Goal: Task Accomplishment & Management: Contribute content

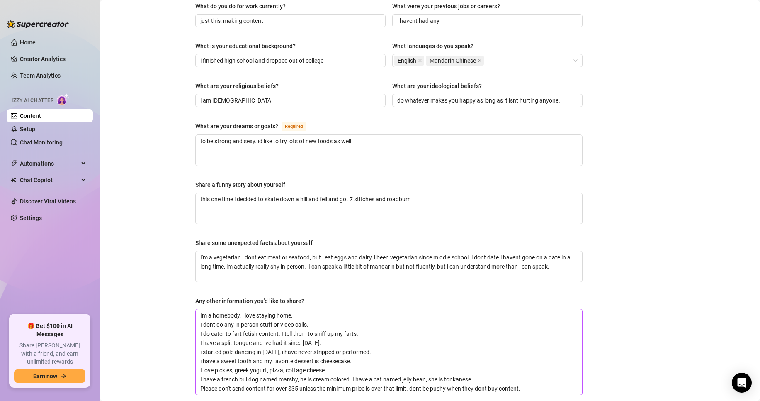
scroll to position [484, 0]
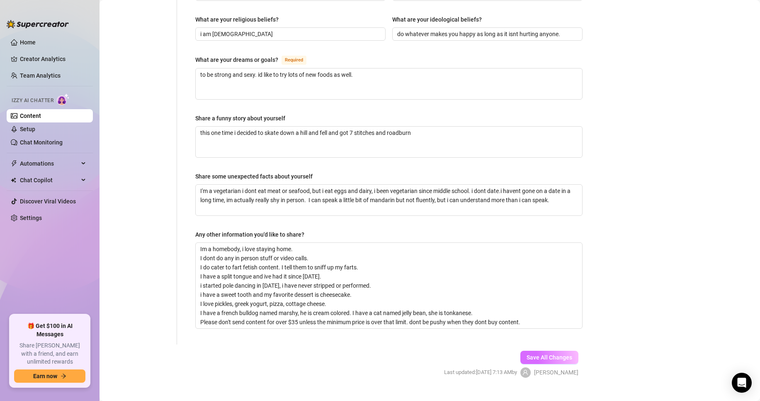
click at [547, 354] on span "Save All Changes" at bounding box center [550, 357] width 46 height 7
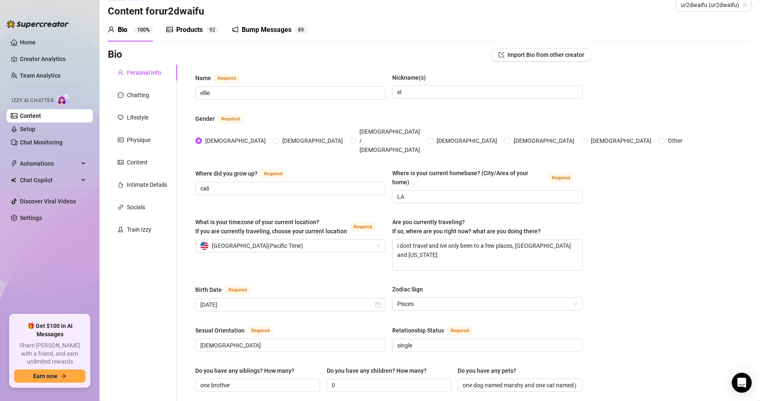
scroll to position [0, 0]
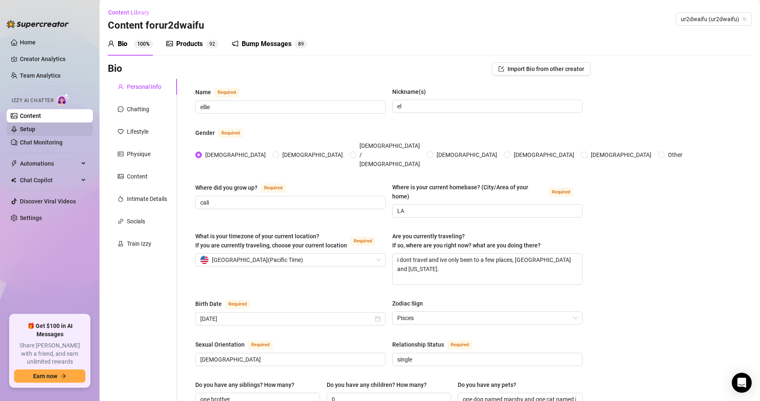
click at [35, 131] on link "Setup" at bounding box center [27, 129] width 15 height 7
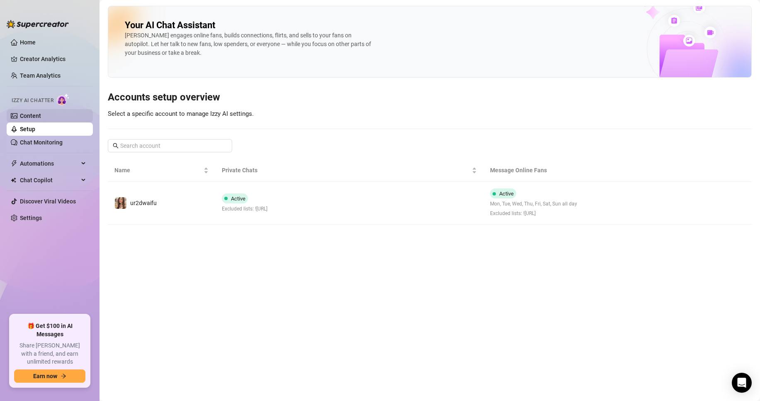
click at [34, 119] on link "Content" at bounding box center [30, 115] width 21 height 7
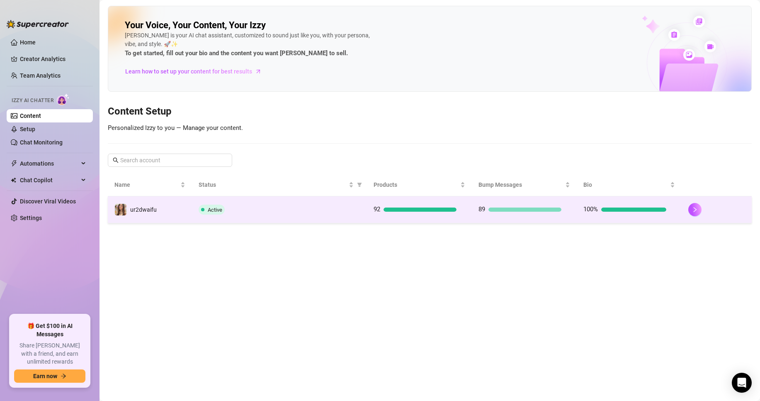
click at [233, 197] on td "Active" at bounding box center [279, 209] width 175 height 27
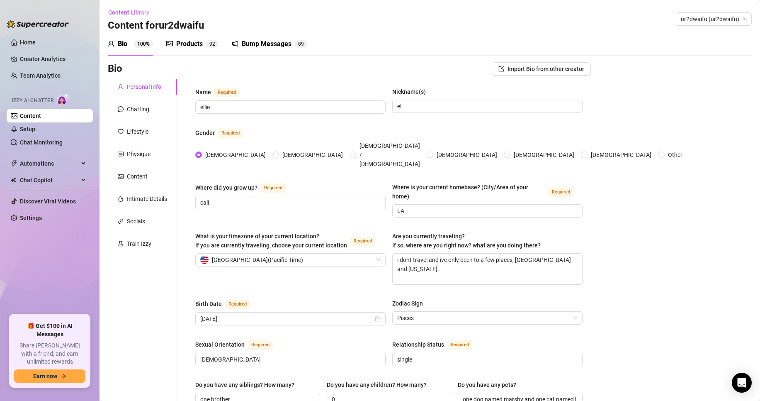
click at [202, 48] on div "Products" at bounding box center [189, 44] width 27 height 10
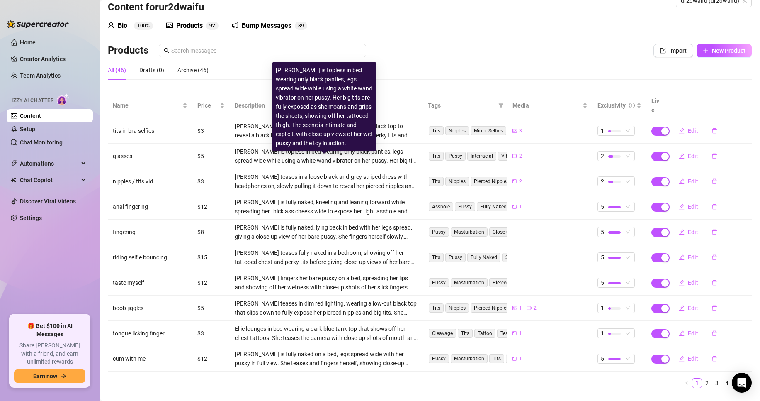
scroll to position [28, 0]
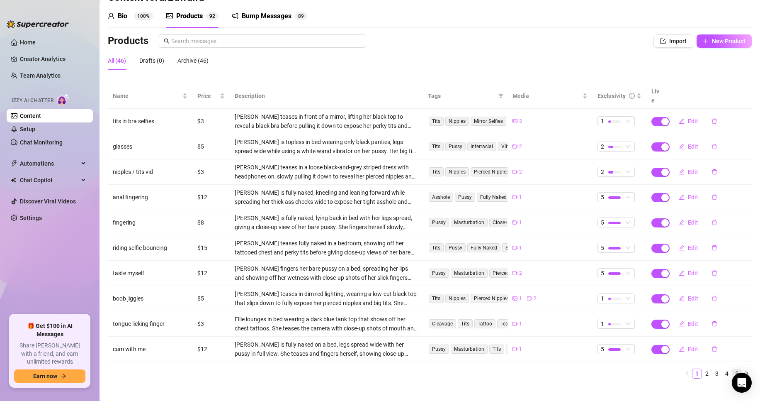
click at [732, 368] on li "5" at bounding box center [737, 373] width 10 height 10
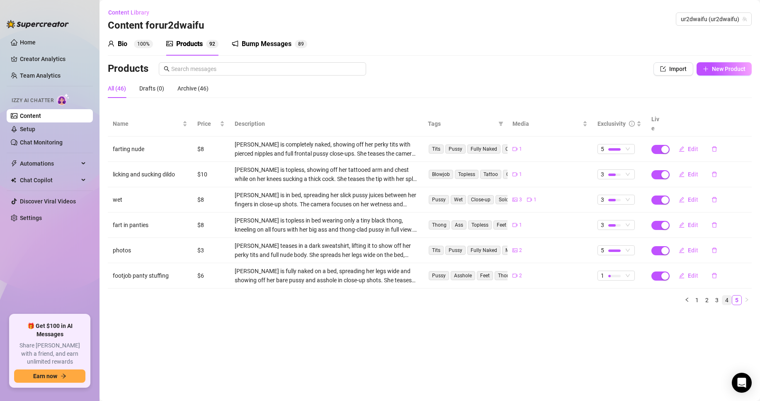
click at [726, 295] on link "4" at bounding box center [726, 299] width 9 height 9
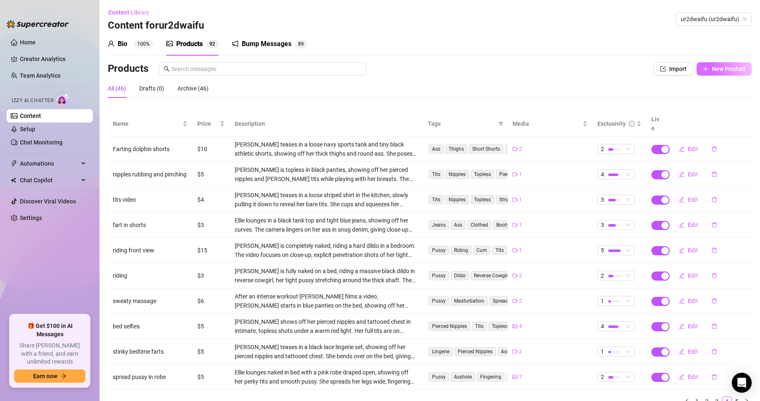
click at [712, 70] on span "New Product" at bounding box center [729, 69] width 34 height 7
type textarea "Type your message here..."
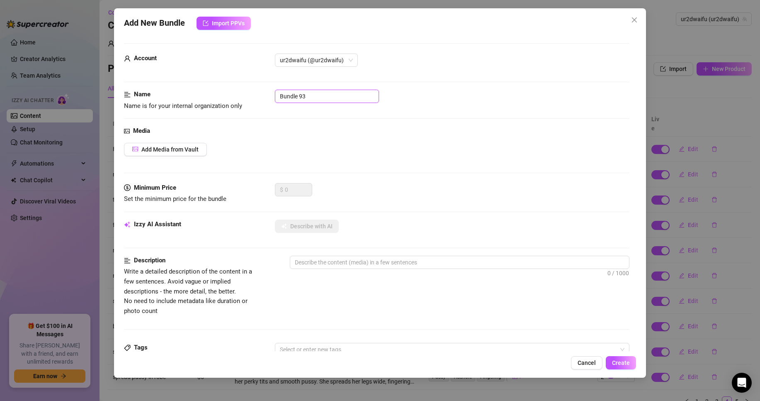
drag, startPoint x: 309, startPoint y: 97, endPoint x: 230, endPoint y: 93, distance: 79.3
click at [230, 93] on div "Name Name is for your internal organization only Bundle 93" at bounding box center [376, 100] width 505 height 21
type input "farting panties"
click at [134, 154] on button "Add Media from Vault" at bounding box center [165, 149] width 83 height 13
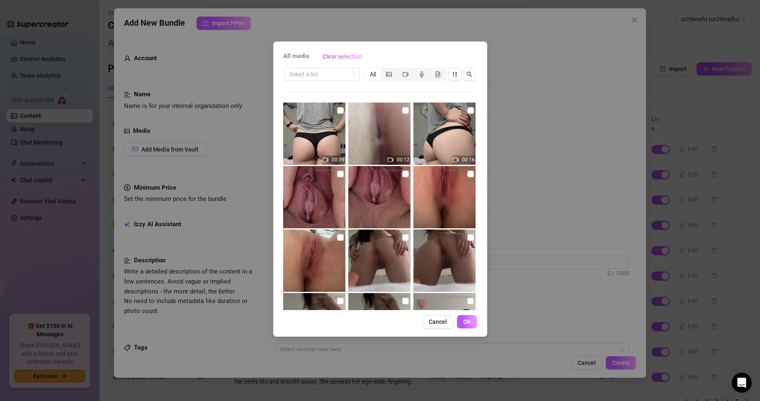
click at [460, 108] on img at bounding box center [444, 133] width 62 height 62
checkbox input "true"
click at [330, 109] on img at bounding box center [314, 133] width 62 height 62
checkbox input "true"
click at [466, 323] on span "OK" at bounding box center [467, 321] width 8 height 7
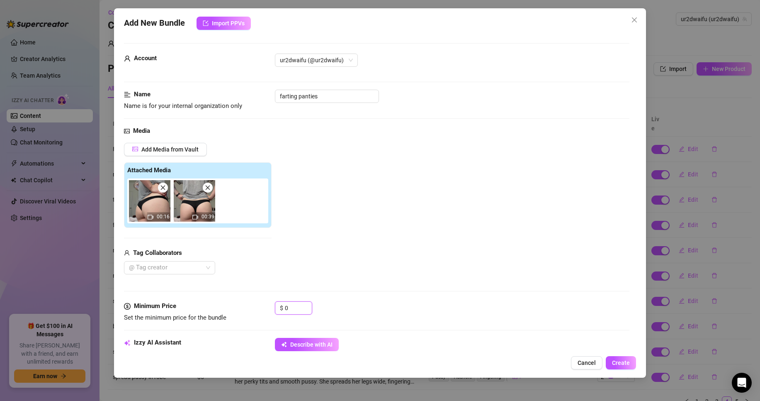
drag, startPoint x: 299, startPoint y: 307, endPoint x: 253, endPoint y: 308, distance: 46.4
click at [253, 308] on div "Minimum Price Set the minimum price for the bundle $ 0" at bounding box center [376, 311] width 505 height 21
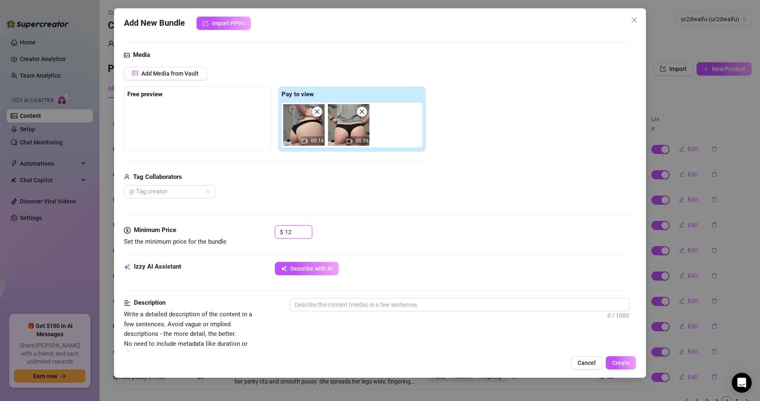
scroll to position [166, 0]
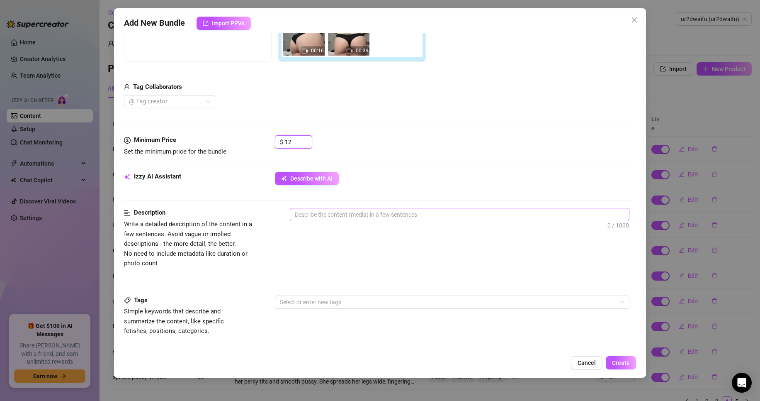
type input "12"
click at [327, 210] on textarea at bounding box center [459, 214] width 339 height 12
click at [306, 183] on button "Describe with AI" at bounding box center [307, 178] width 64 height 13
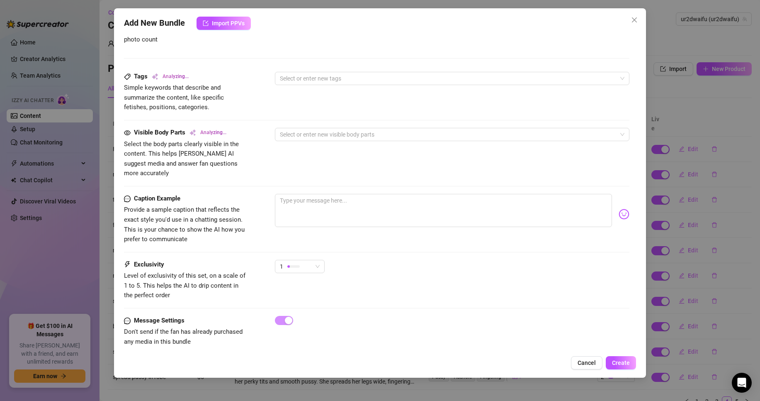
scroll to position [391, 0]
click at [319, 259] on span "1" at bounding box center [300, 265] width 40 height 12
click at [310, 299] on span "3" at bounding box center [309, 298] width 54 height 9
type textarea "[PERSON_NAME]"
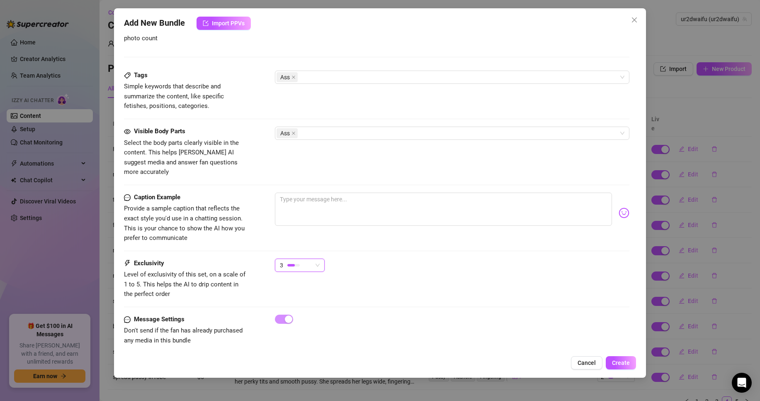
type textarea "Ellie teases"
type textarea "[PERSON_NAME] teases in"
type textarea "[PERSON_NAME] teases in a"
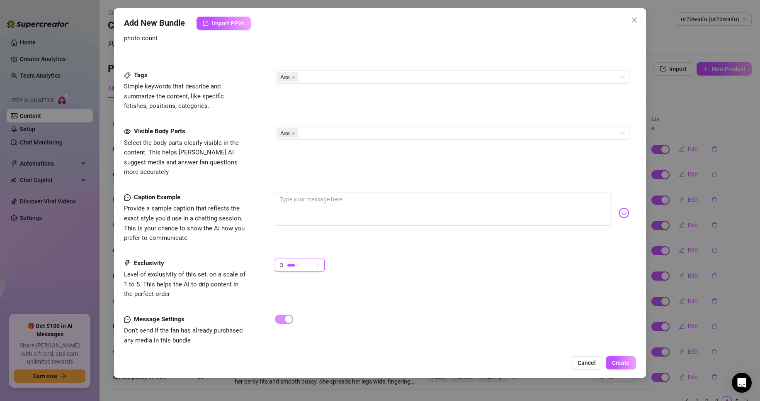
type textarea "[PERSON_NAME] teases in a"
type textarea "[PERSON_NAME] teases in a loose"
type textarea "[PERSON_NAME] teases in a loose grey"
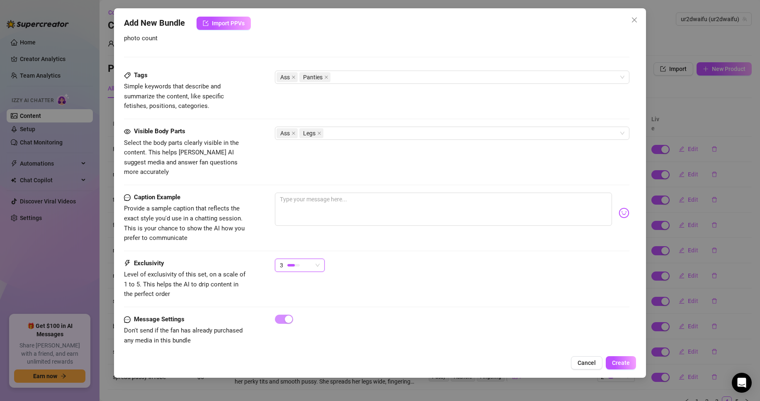
type textarea "[PERSON_NAME] teases in a loose grey t-shirt"
type textarea "[PERSON_NAME] teases in a loose grey t-shirt and"
type textarea "[PERSON_NAME] teases in a loose grey t-shirt and tight"
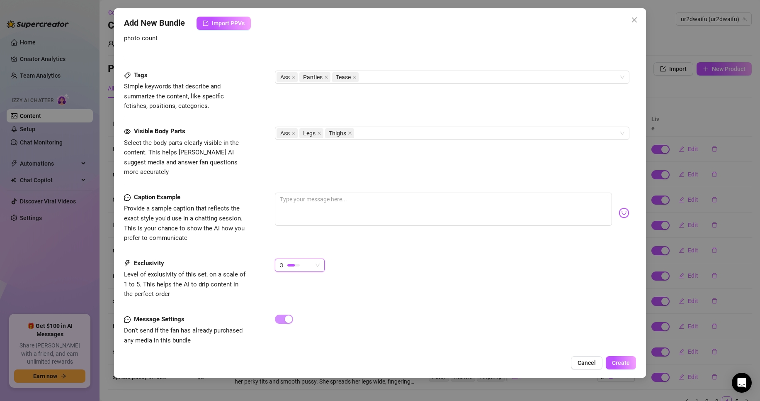
type textarea "[PERSON_NAME] teases in a loose grey t-shirt and tight"
type textarea "[PERSON_NAME] teases in a loose grey t-shirt and tight black"
type textarea "[PERSON_NAME] teases in a loose grey t-shirt and tight black panties,"
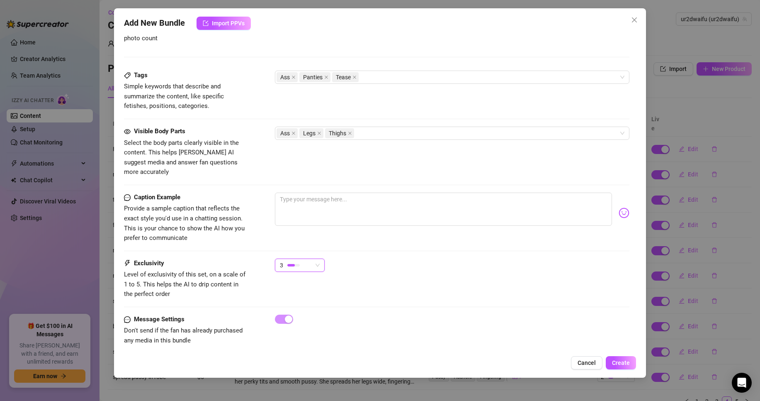
type textarea "[PERSON_NAME] teases in a loose grey t-shirt and tight black panties, showing"
type textarea "[PERSON_NAME] teases in a loose grey t-shirt and tight black panties, showing o…"
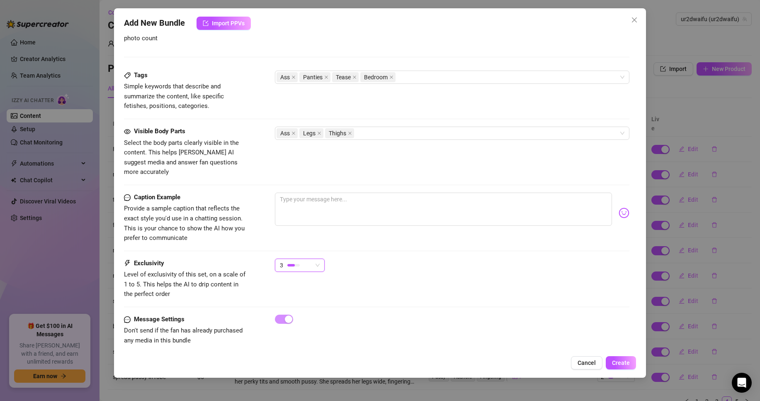
type textarea "[PERSON_NAME] teases in a loose grey t-shirt and tight black panties, showing o…"
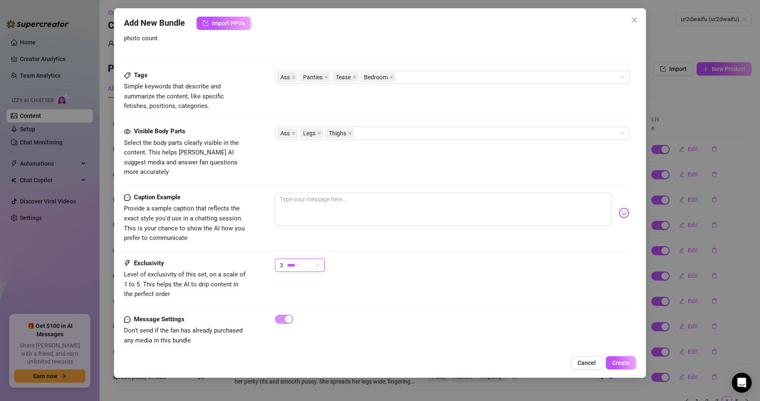
type textarea "[PERSON_NAME] teases in a loose grey t-shirt and tight black panties, showing o…"
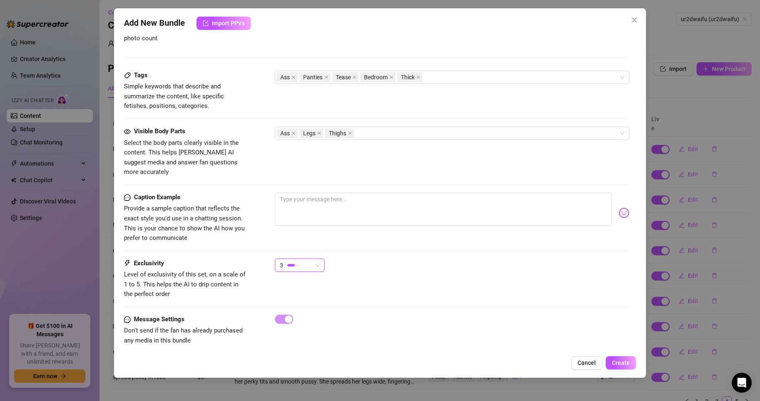
type textarea "[PERSON_NAME] teases in a loose grey t-shirt and tight black panties, showing o…"
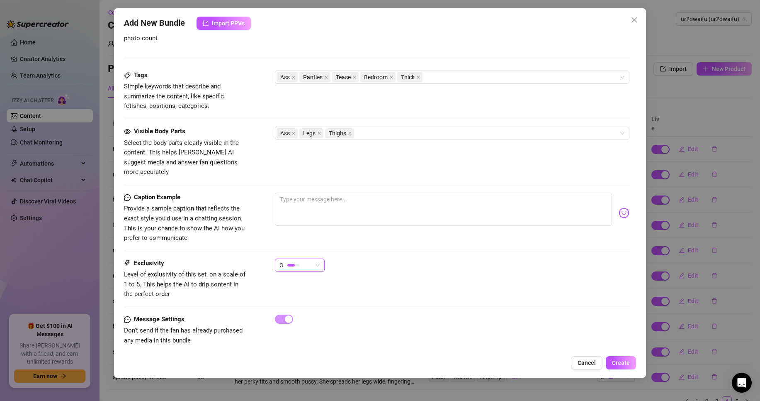
type textarea "[PERSON_NAME] teases in a loose grey t-shirt and tight black panties, showing o…"
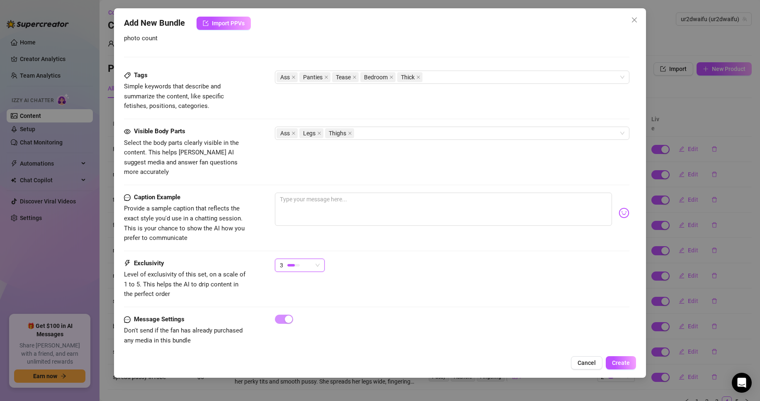
type textarea "[PERSON_NAME] teases in a loose grey t-shirt and tight black panties, showing o…"
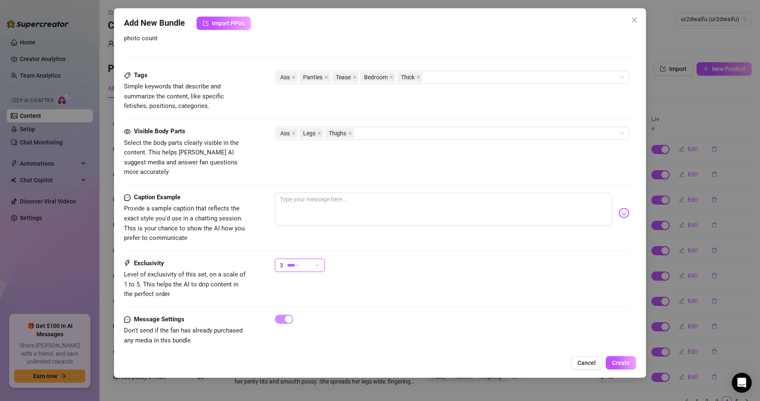
type textarea "[PERSON_NAME] teases in a loose grey t-shirt and tight black panties, showing o…"
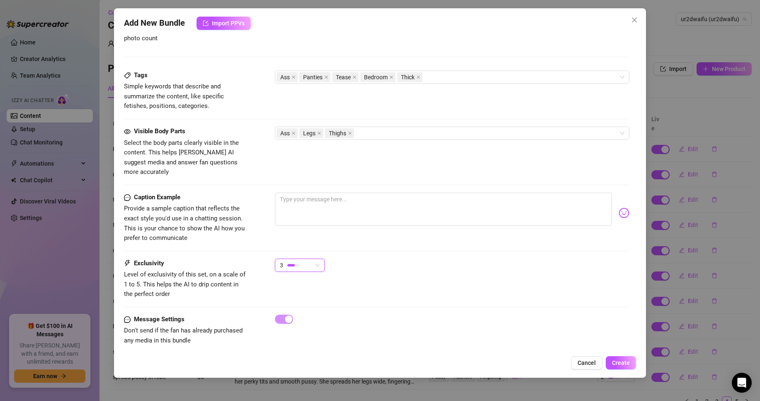
type textarea "[PERSON_NAME] teases in a loose grey t-shirt and tight black panties, showing o…"
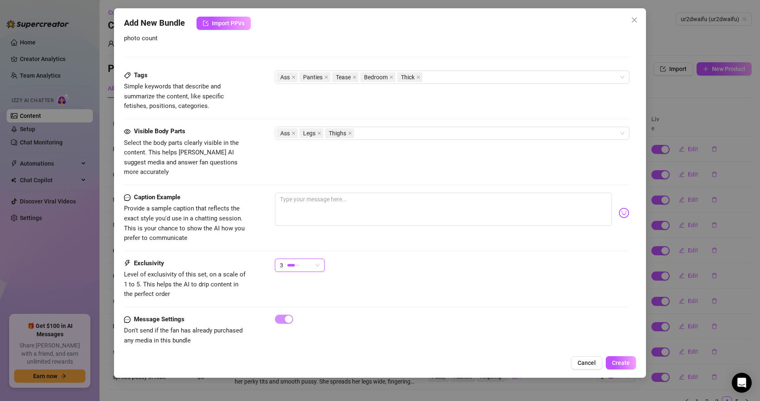
type textarea "[PERSON_NAME] teases in a loose grey t-shirt and tight black panties, showing o…"
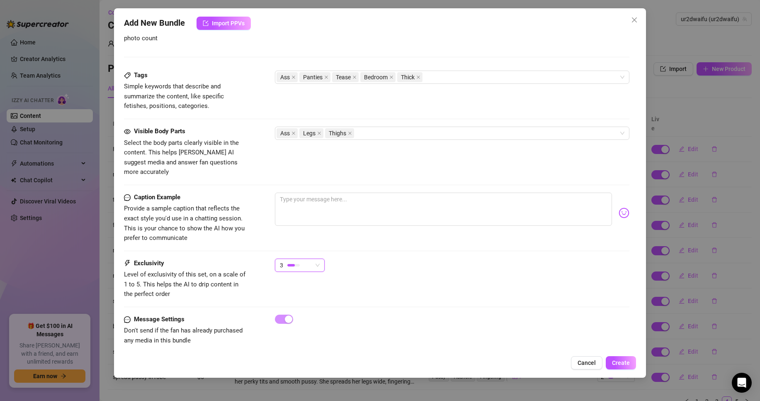
type textarea "[PERSON_NAME] teases in a loose grey t-shirt and tight black panties, showing o…"
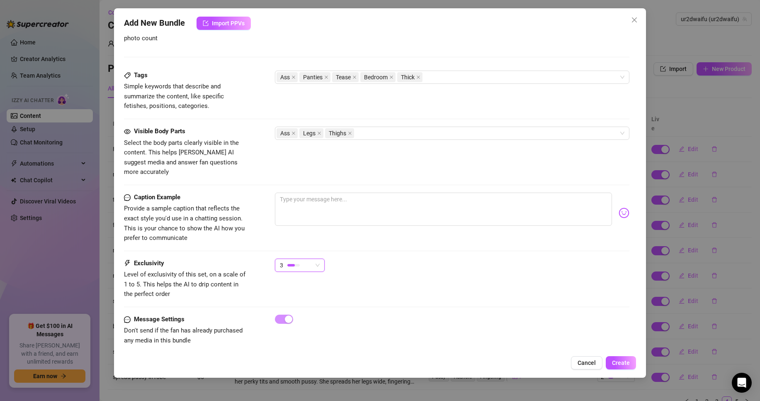
type textarea "[PERSON_NAME] teases in a loose grey t-shirt and tight black panties, showing o…"
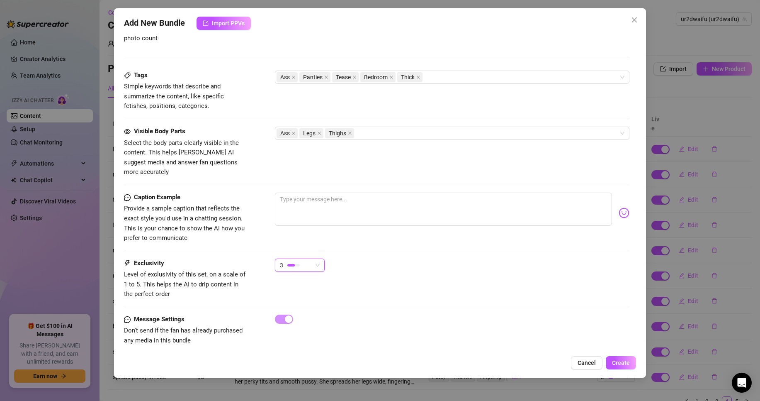
type textarea "[PERSON_NAME] teases in a loose grey t-shirt and tight black panties, showing o…"
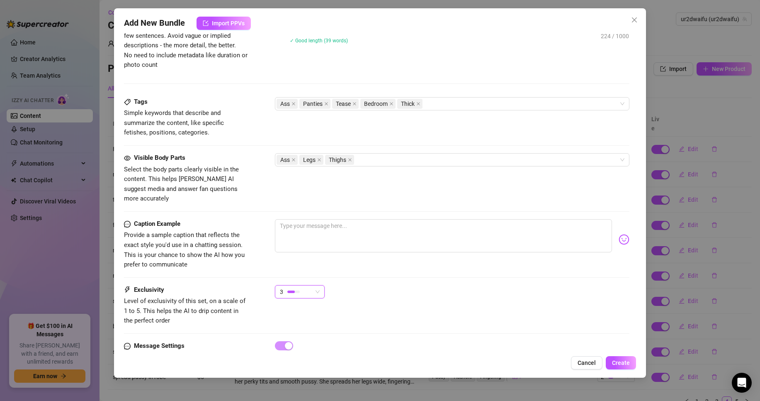
scroll to position [349, 0]
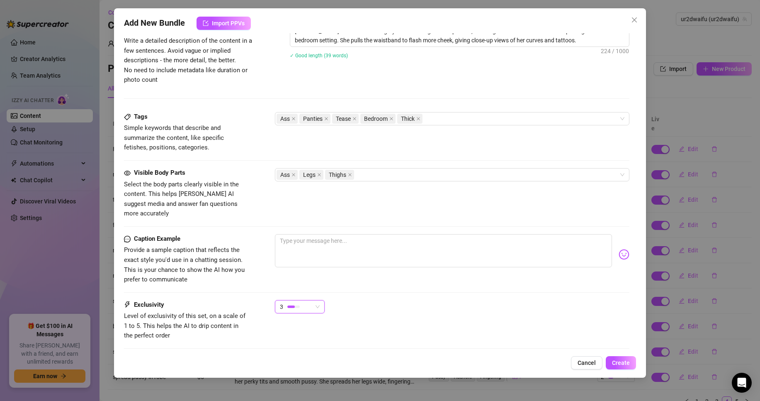
click at [409, 168] on div "Tags Simple keywords that describe and summarize the content, like specific fet…" at bounding box center [376, 140] width 505 height 56
click at [414, 173] on div "Ass Legs Thighs" at bounding box center [448, 175] width 342 height 12
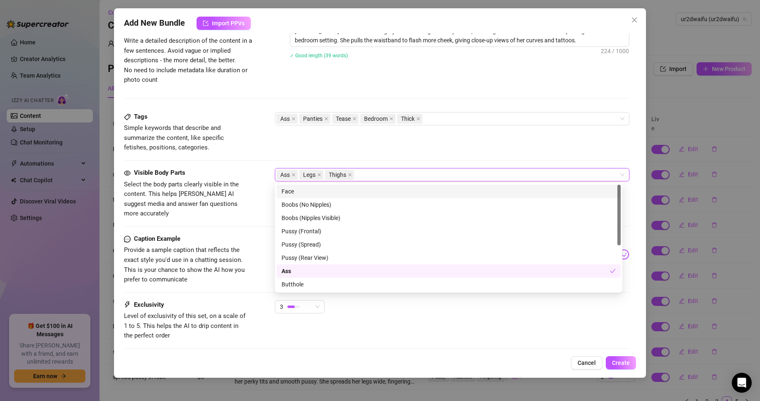
click at [414, 173] on div "Ass Legs Thighs" at bounding box center [448, 175] width 342 height 12
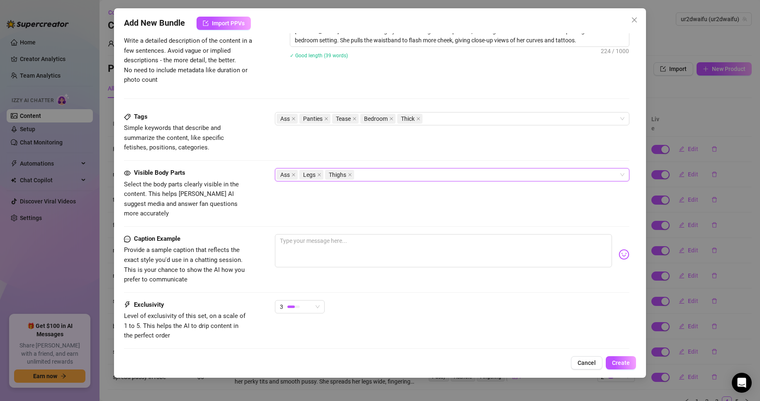
click at [414, 173] on div "Ass Legs Thighs" at bounding box center [448, 175] width 342 height 12
click at [456, 116] on div "Ass Panties Tease Bedroom Thick" at bounding box center [448, 119] width 342 height 12
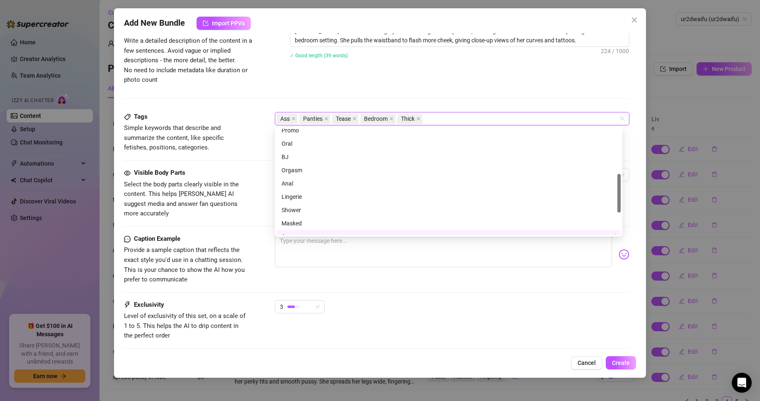
scroll to position [166, 0]
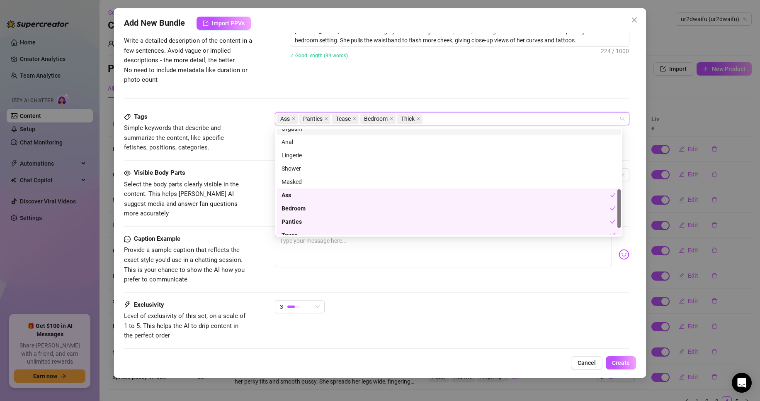
click at [448, 116] on div "Ass Panties Tease Bedroom Thick" at bounding box center [448, 119] width 342 height 12
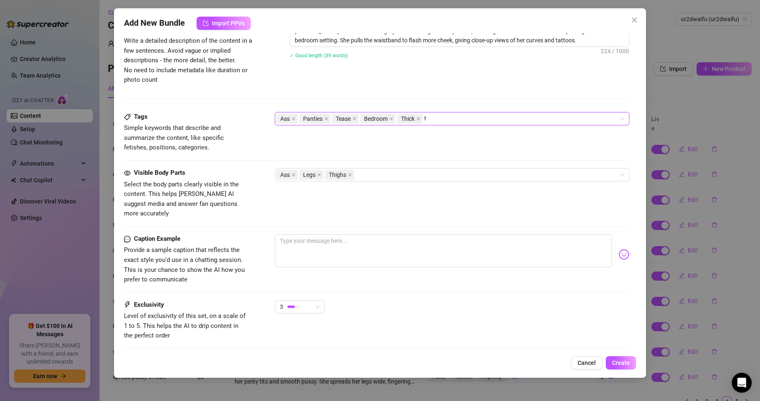
scroll to position [0, 0]
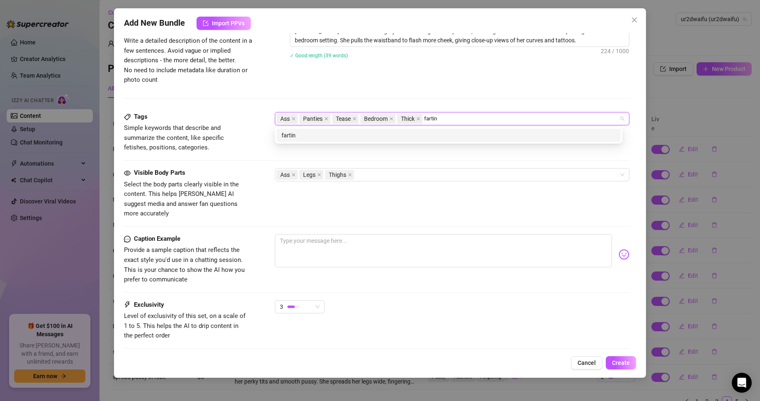
type input "farting"
type input "fart fetish"
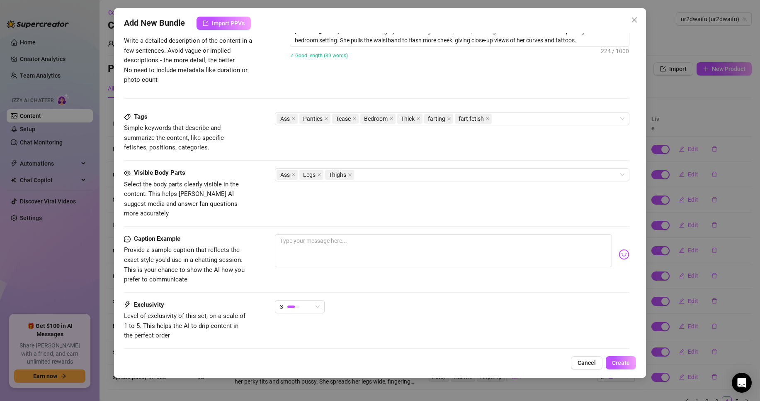
click at [453, 108] on div "Description Write a detailed description of the content in a few sentences. Avo…" at bounding box center [376, 67] width 505 height 87
click at [383, 172] on div "Ass Legs Thighs" at bounding box center [448, 175] width 342 height 12
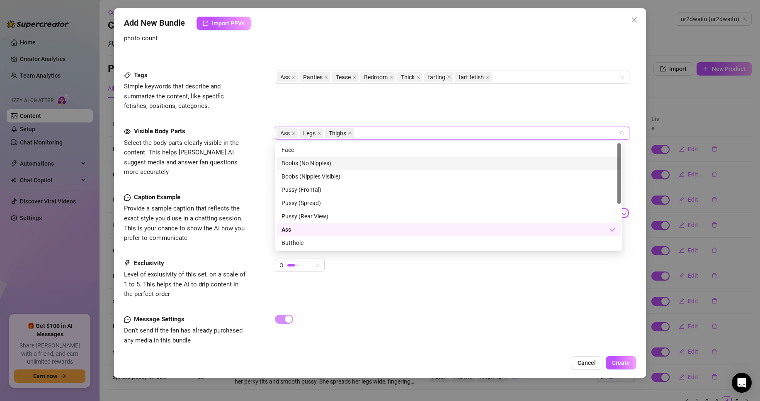
click at [260, 147] on div "Visible Body Parts Select the body parts clearly visible in the content. This h…" at bounding box center [376, 151] width 505 height 51
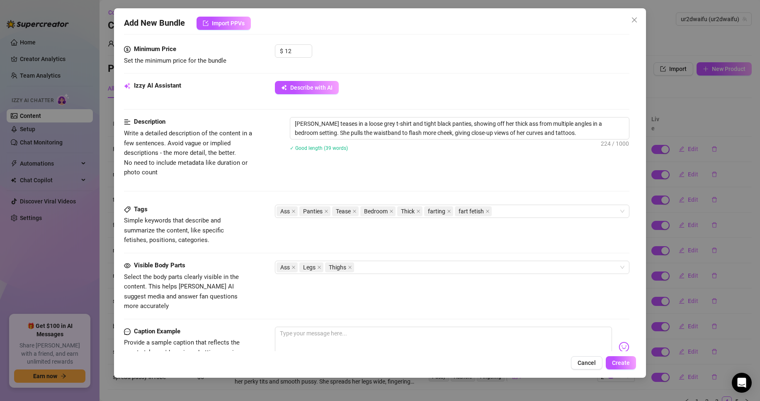
scroll to position [225, 0]
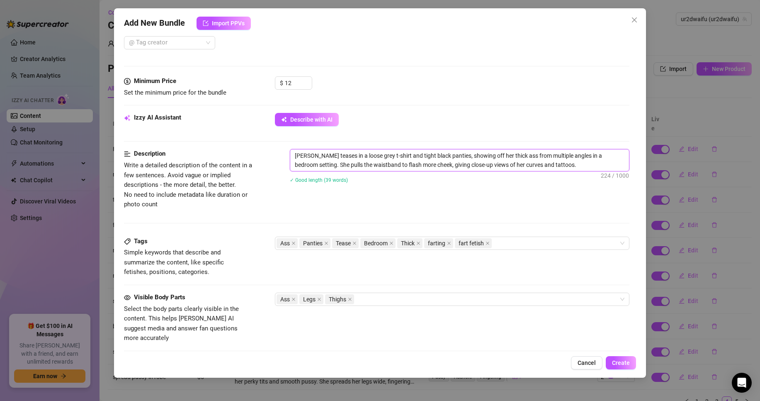
click at [536, 163] on textarea "[PERSON_NAME] teases in a loose grey t-shirt and tight black panties, showing o…" at bounding box center [459, 160] width 339 height 22
type textarea "[PERSON_NAME] teases in a loose grey t-shirt and tight black panties, showing o…"
click at [338, 35] on div "Tag Collaborators @ Tag creator" at bounding box center [275, 36] width 302 height 27
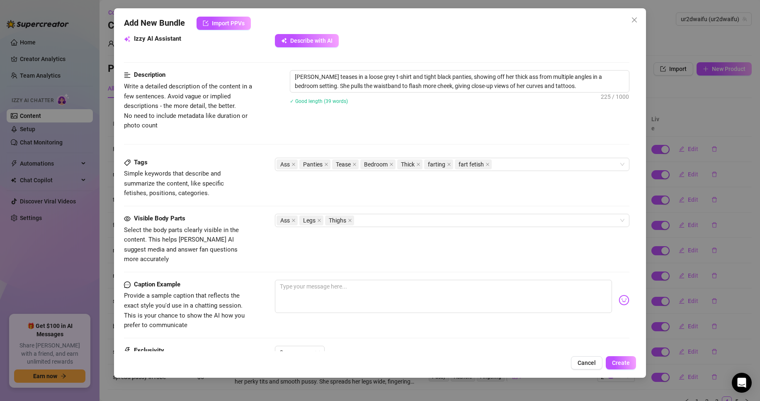
scroll to position [266, 0]
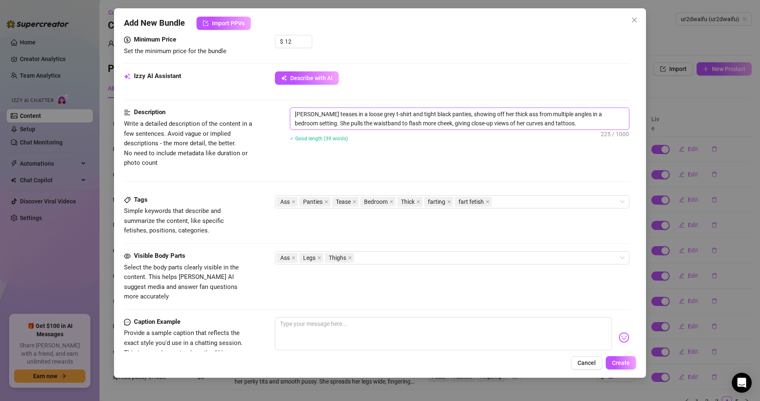
click at [550, 130] on span "[PERSON_NAME] teases in a loose grey t-shirt and tight black panties, showing o…" at bounding box center [460, 118] width 340 height 22
click at [550, 126] on textarea "[PERSON_NAME] teases in a loose grey t-shirt and tight black panties, showing o…" at bounding box center [459, 119] width 339 height 22
type textarea "[PERSON_NAME] teases in a loose grey t-shirt and tight black panties, showing o…"
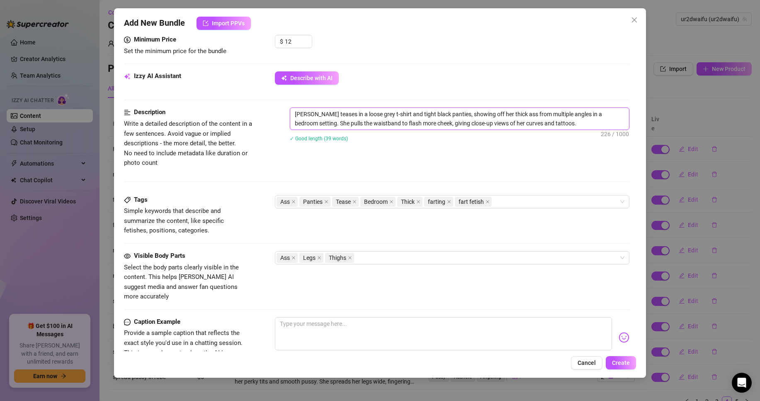
type textarea "[PERSON_NAME] teases in a loose grey t-shirt and tight black panties, showing o…"
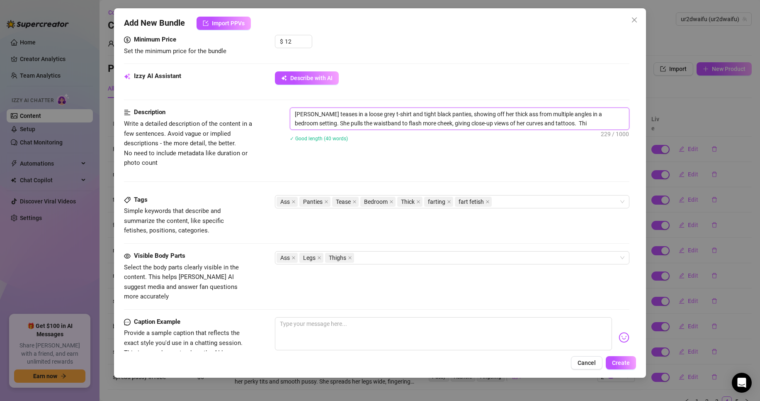
type textarea "[PERSON_NAME] teases in a loose grey t-shirt and tight black panties, showing o…"
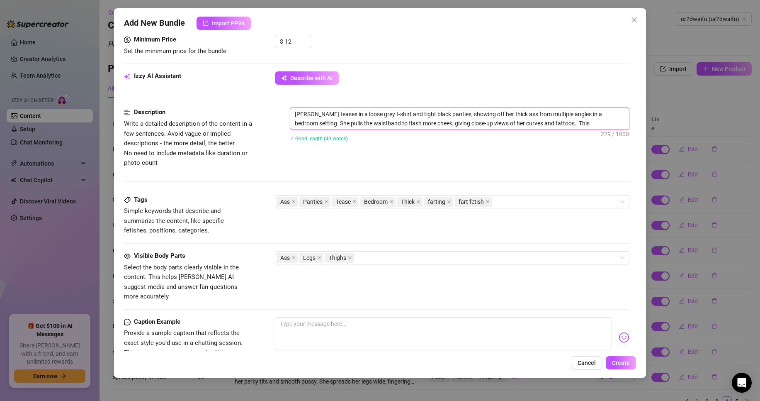
type textarea "[PERSON_NAME] teases in a loose grey t-shirt and tight black panties, showing o…"
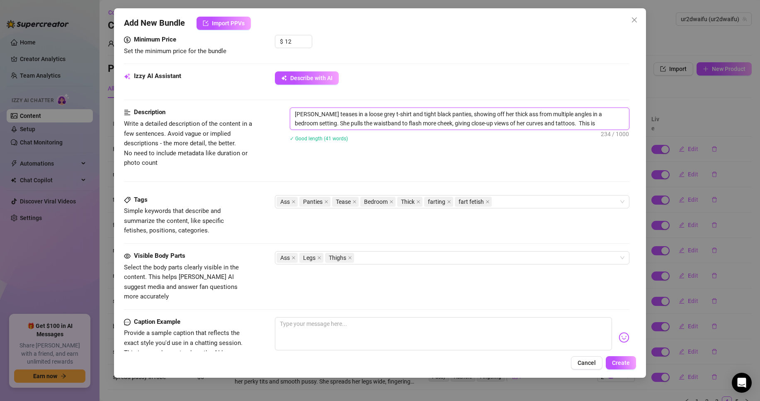
type textarea "[PERSON_NAME] teases in a loose grey t-shirt and tight black panties, showing o…"
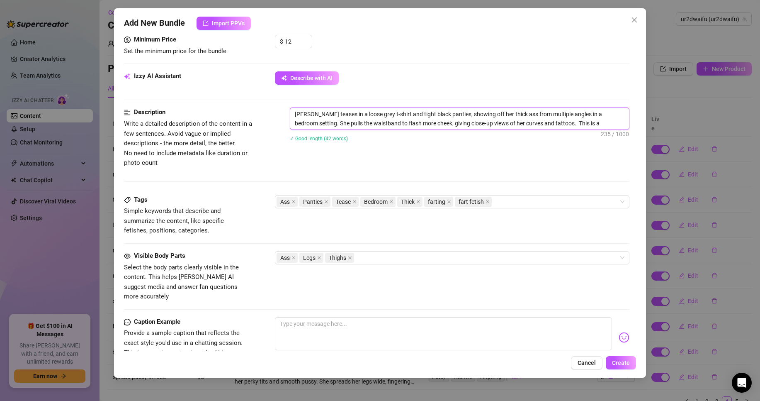
type textarea "[PERSON_NAME] teases in a loose grey t-shirt and tight black panties, showing o…"
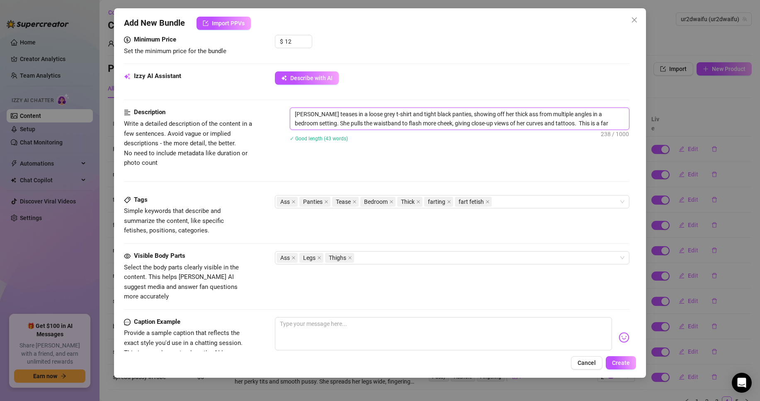
type textarea "[PERSON_NAME] teases in a loose grey t-shirt and tight black panties, showing o…"
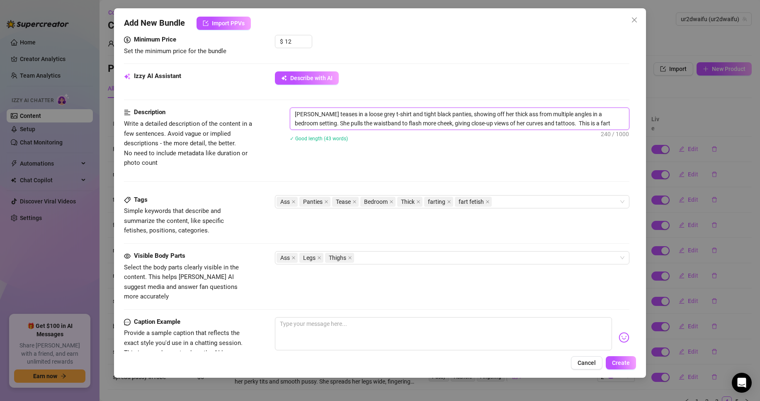
type textarea "[PERSON_NAME] teases in a loose grey t-shirt and tight black panties, showing o…"
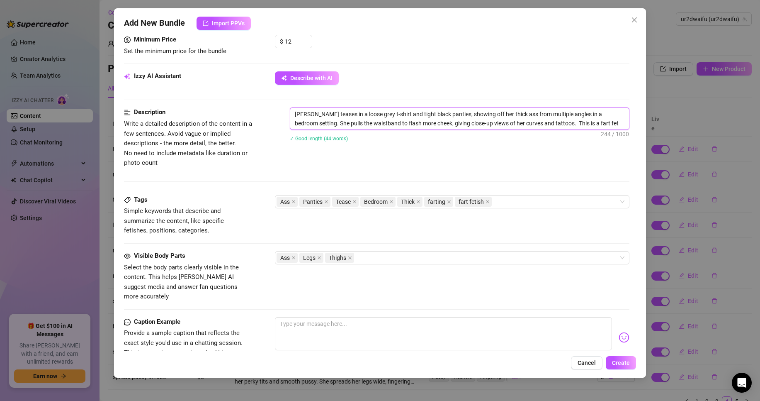
type textarea "[PERSON_NAME] teases in a loose grey t-shirt and tight black panties, showing o…"
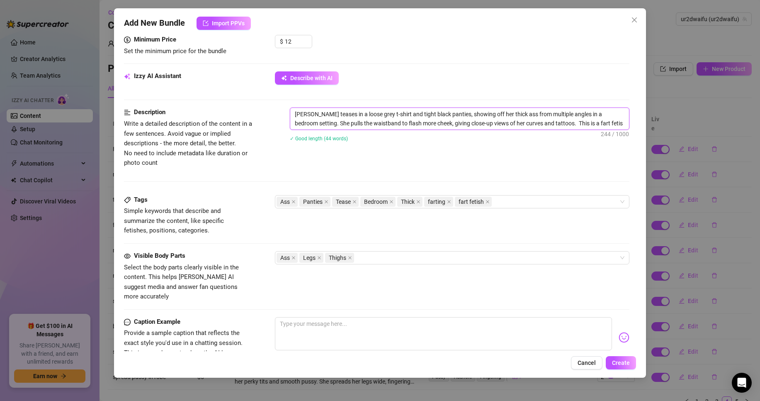
type textarea "[PERSON_NAME] teases in a loose grey t-shirt and tight black panties, showing o…"
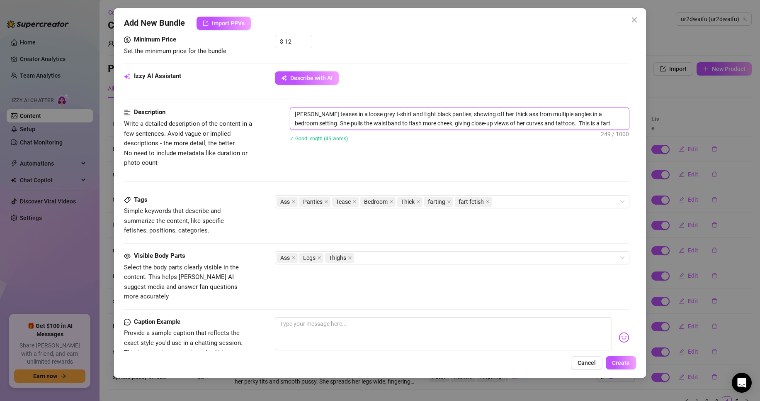
type textarea "[PERSON_NAME] teases in a loose grey t-shirt and tight black panties, showing o…"
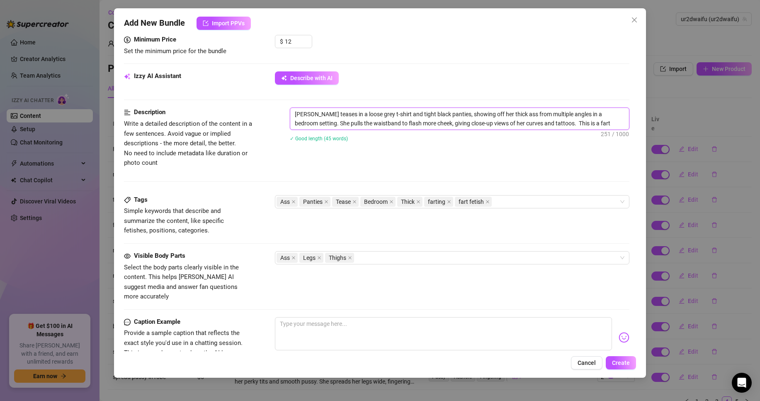
type textarea "[PERSON_NAME] teases in a loose grey t-shirt and tight black panties, showing o…"
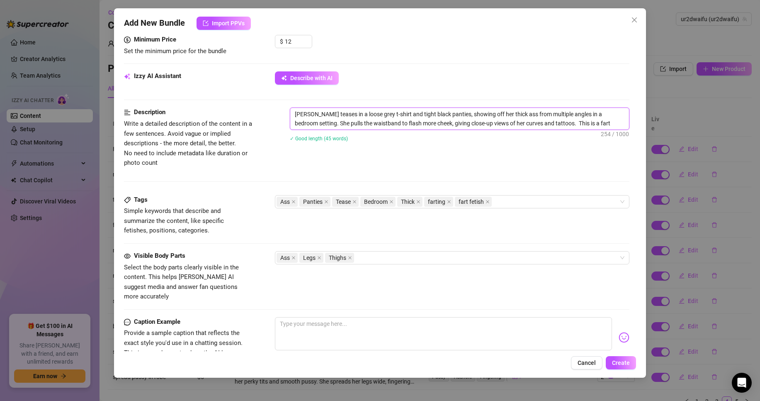
type textarea "[PERSON_NAME] teases in a loose grey t-shirt and tight black panties, showing o…"
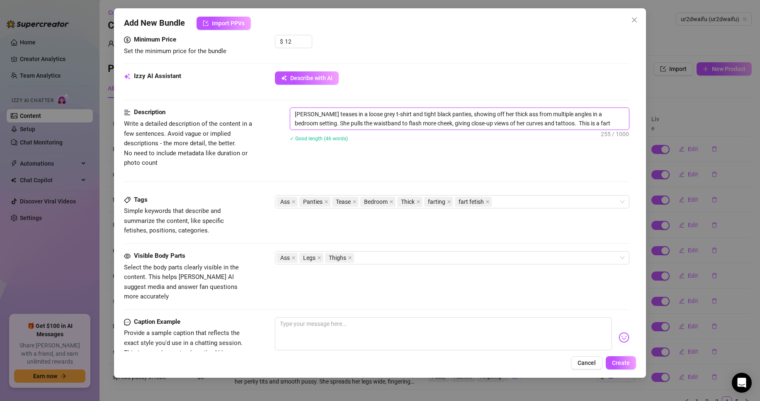
type textarea "[PERSON_NAME] teases in a loose grey t-shirt and tight black panties, showing o…"
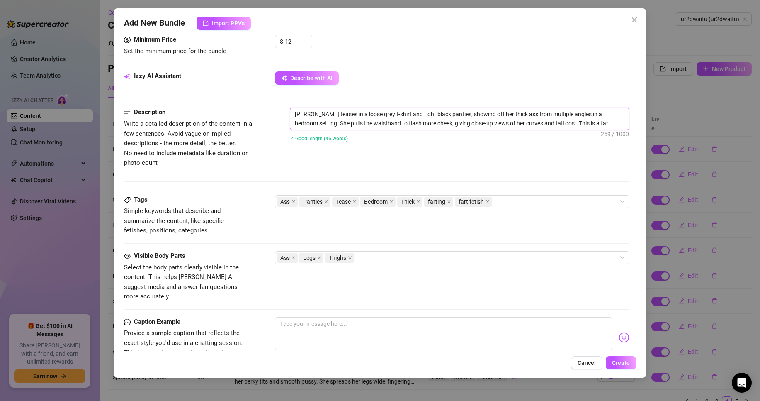
type textarea "[PERSON_NAME] teases in a loose grey t-shirt and tight black panties, showing o…"
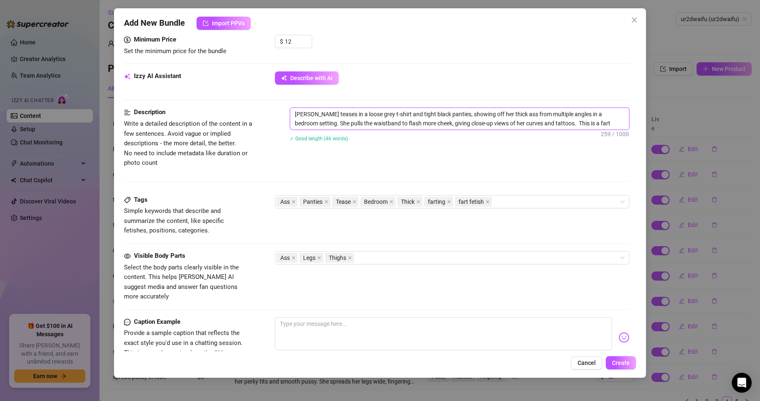
type textarea "[PERSON_NAME] teases in a loose grey t-shirt and tight black panties, showing o…"
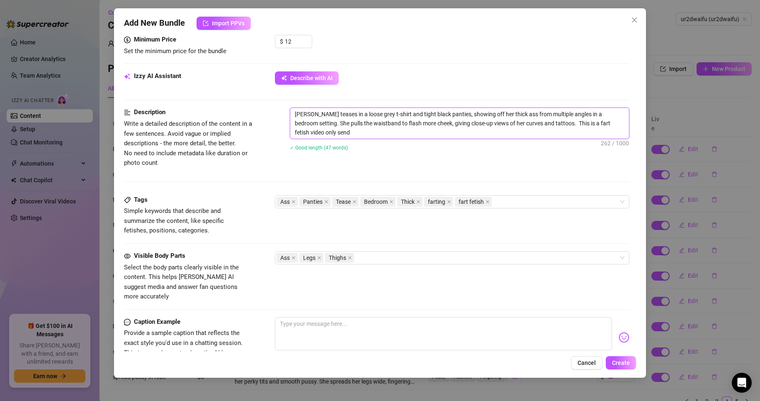
type textarea "[PERSON_NAME] teases in a loose grey t-shirt and tight black panties, showing o…"
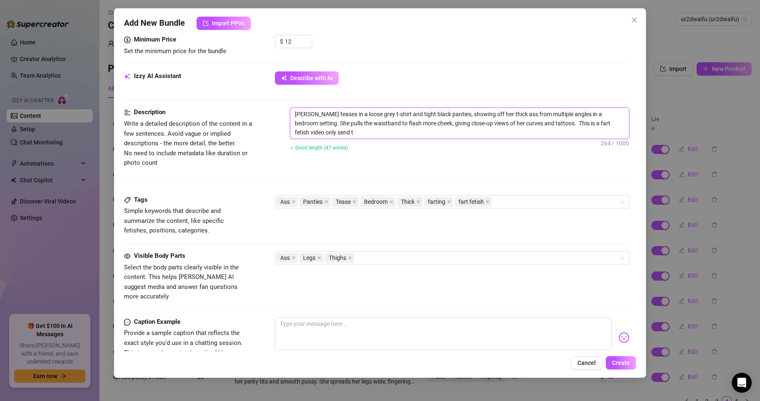
type textarea "[PERSON_NAME] teases in a loose grey t-shirt and tight black panties, showing o…"
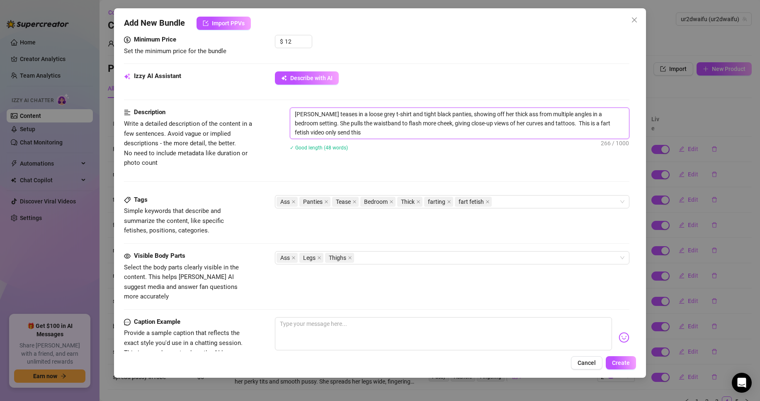
type textarea "[PERSON_NAME] teases in a loose grey t-shirt and tight black panties, showing o…"
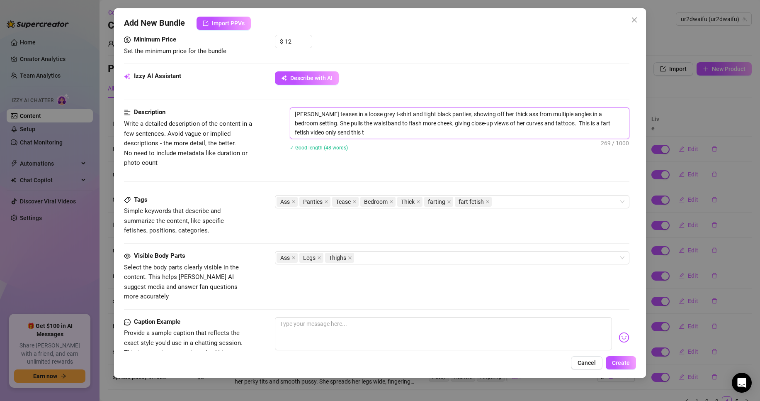
type textarea "[PERSON_NAME] teases in a loose grey t-shirt and tight black panties, showing o…"
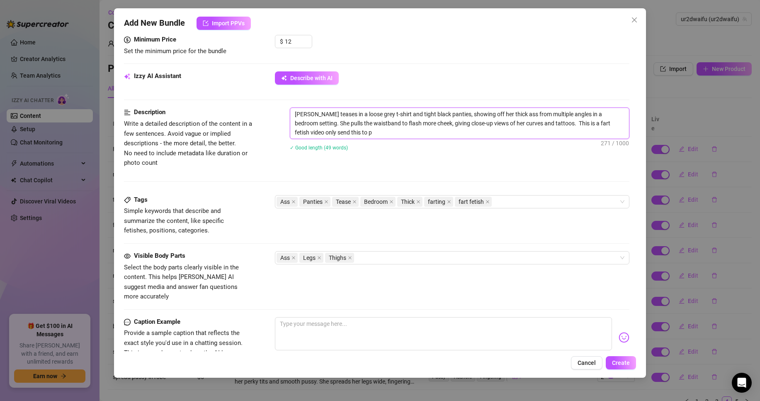
type textarea "[PERSON_NAME] teases in a loose grey t-shirt and tight black panties, showing o…"
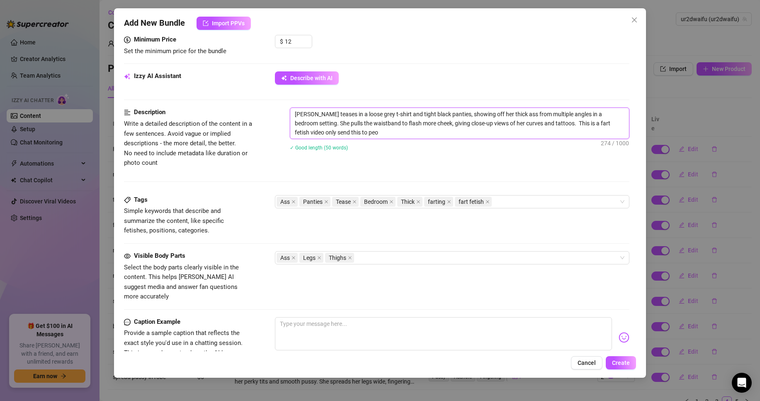
type textarea "[PERSON_NAME] teases in a loose grey t-shirt and tight black panties, showing o…"
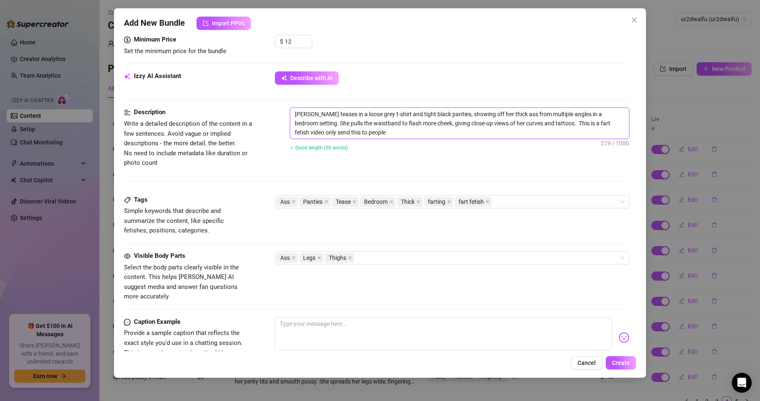
type textarea "[PERSON_NAME] teases in a loose grey t-shirt and tight black panties, showing o…"
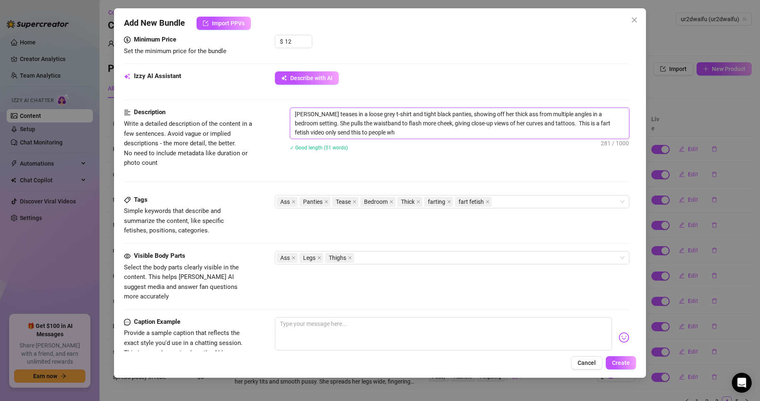
type textarea "[PERSON_NAME] teases in a loose grey t-shirt and tight black panties, showing o…"
drag, startPoint x: 542, startPoint y: 132, endPoint x: 536, endPoint y: 119, distance: 13.9
click at [536, 119] on textarea "[PERSON_NAME] teases in a loose grey t-shirt and tight black panties, showing o…" at bounding box center [459, 123] width 339 height 31
click at [510, 220] on div "Tags Simple keywords that describe and summarize the content, like specific fet…" at bounding box center [376, 215] width 505 height 41
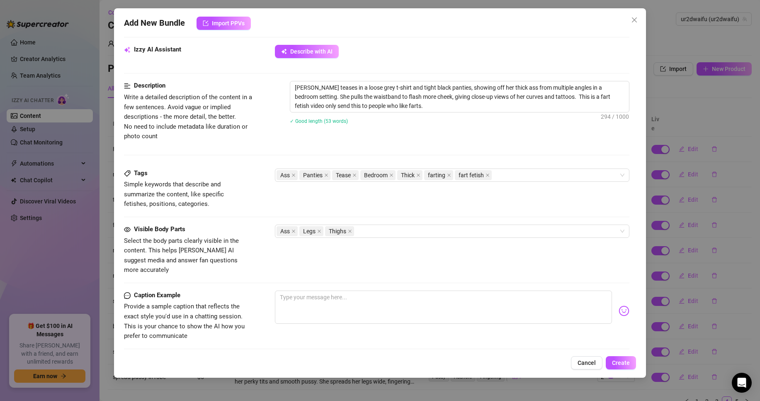
scroll to position [308, 0]
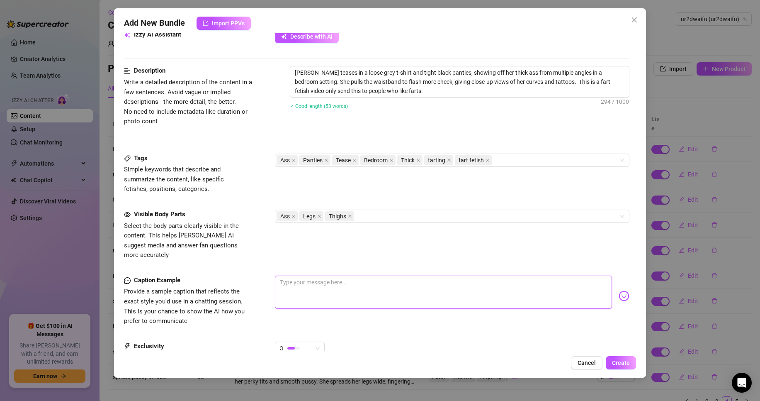
click at [335, 275] on textarea at bounding box center [443, 291] width 337 height 33
click at [301, 275] on textarea at bounding box center [443, 291] width 337 height 33
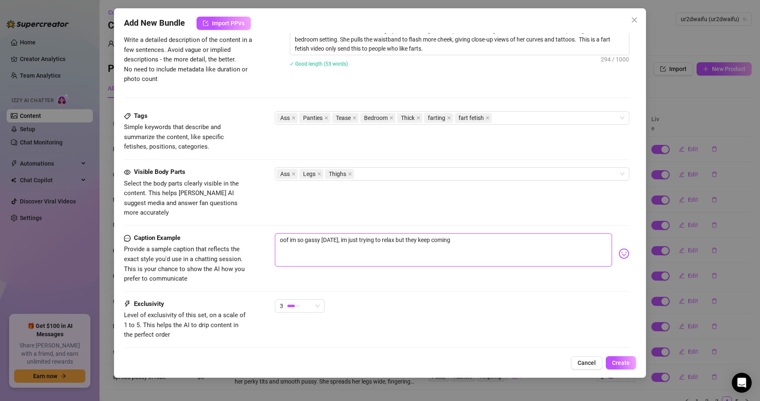
scroll to position [391, 0]
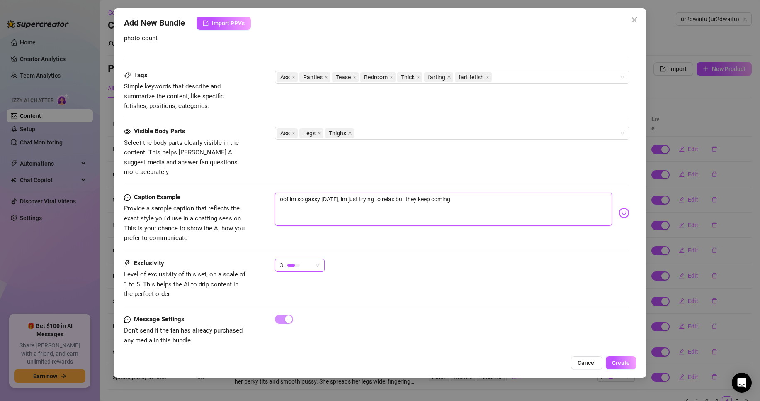
click at [315, 259] on span "3" at bounding box center [300, 265] width 40 height 12
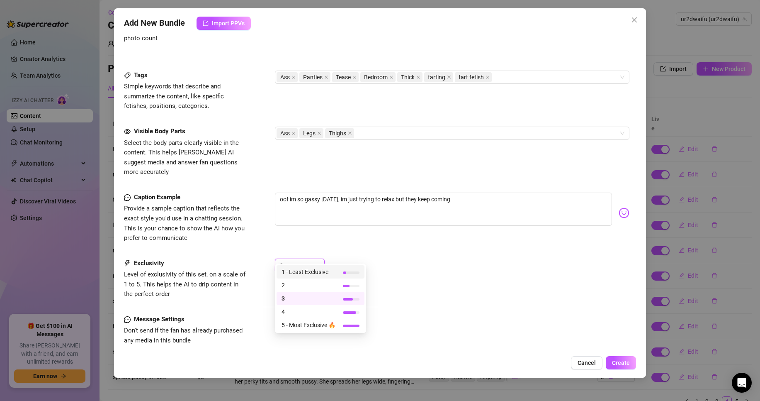
click at [306, 259] on div "3" at bounding box center [296, 265] width 32 height 12
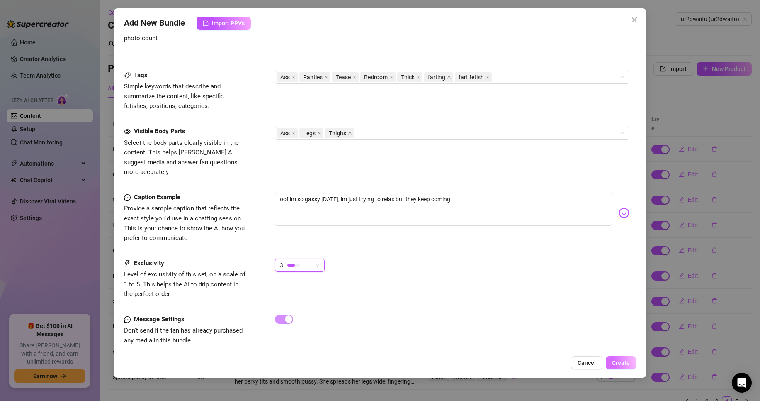
click at [629, 362] on span "Create" at bounding box center [621, 362] width 18 height 7
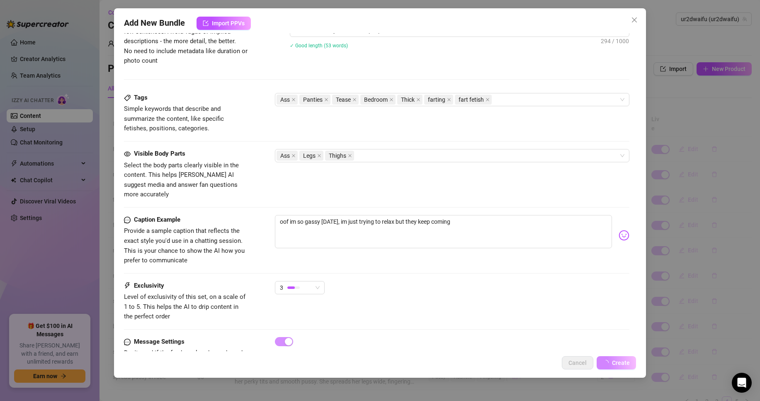
scroll to position [229, 0]
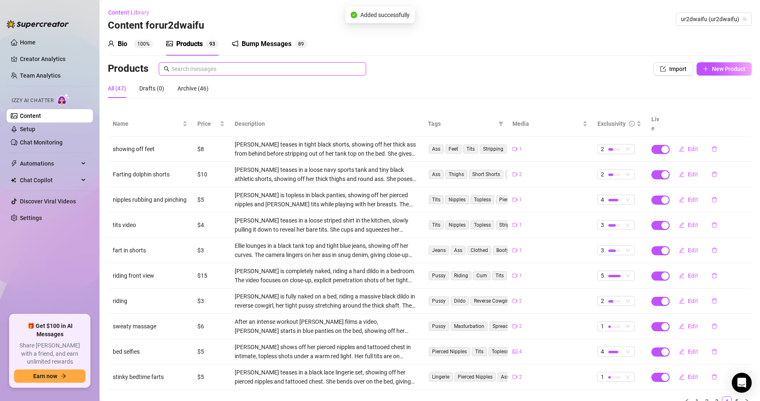
click at [192, 68] on input "text" at bounding box center [266, 68] width 190 height 9
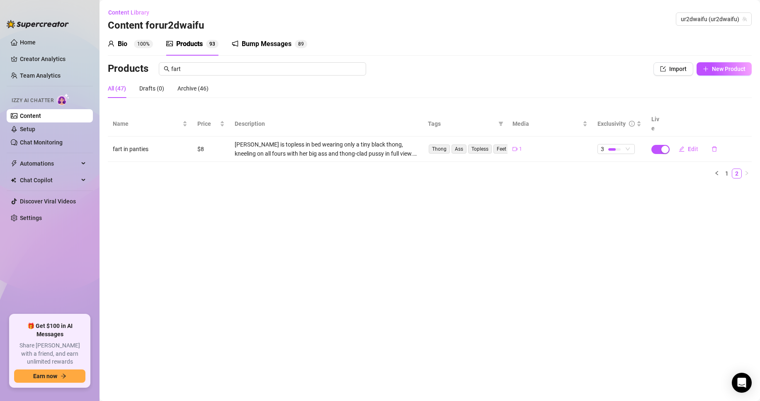
click at [224, 140] on td "$8" at bounding box center [210, 148] width 37 height 25
click at [117, 86] on div "All (47)" at bounding box center [117, 88] width 18 height 9
drag, startPoint x: 299, startPoint y: 66, endPoint x: 122, endPoint y: 70, distance: 177.5
click at [121, 70] on div "Products fart" at bounding box center [363, 68] width 510 height 13
click at [693, 142] on button "Edit" at bounding box center [688, 148] width 33 height 13
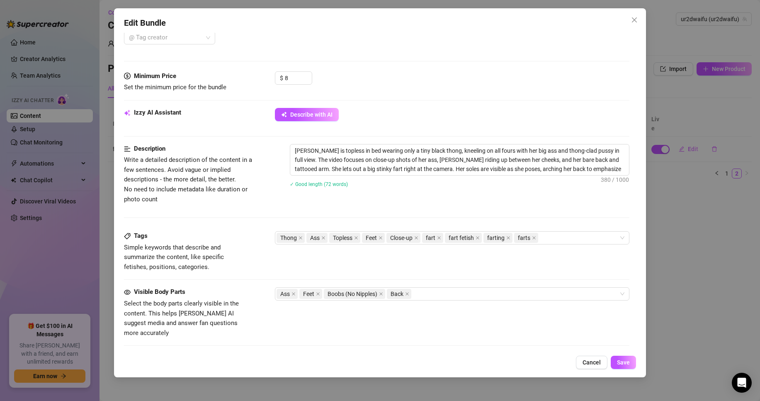
scroll to position [290, 0]
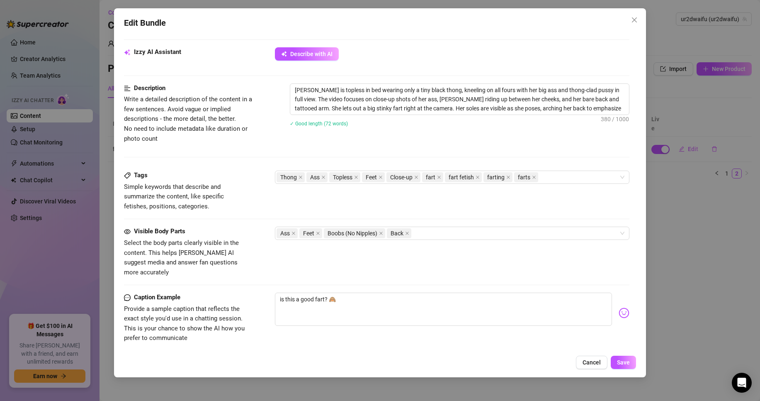
click at [682, 215] on div "Edit Bundle Account ur2dwaifu (@ur2dwaifu) Name Name is for your internal organ…" at bounding box center [380, 200] width 760 height 401
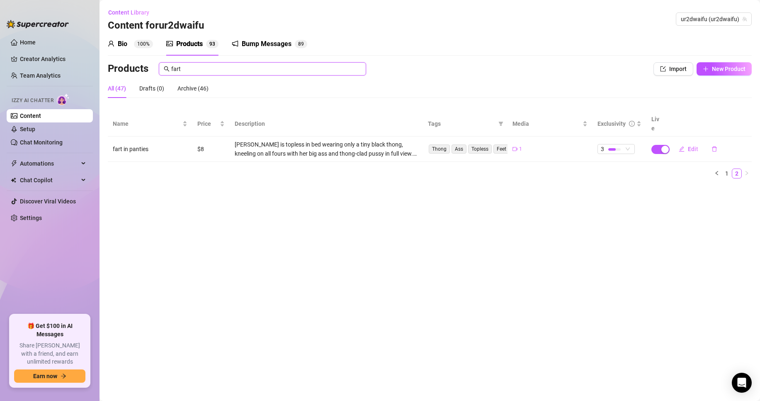
click at [221, 71] on input "fart" at bounding box center [266, 68] width 190 height 9
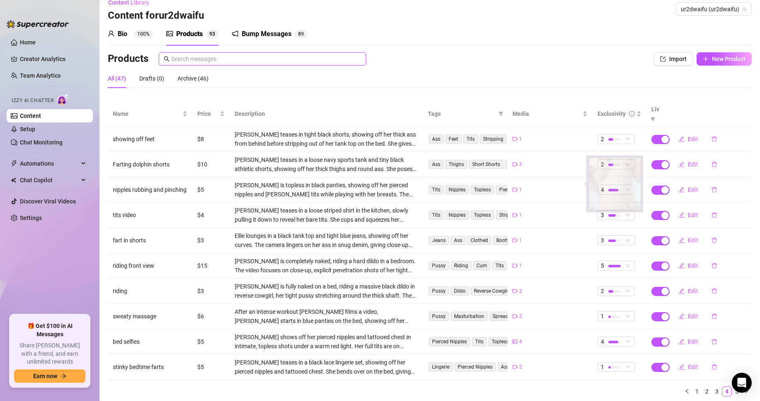
scroll to position [0, 0]
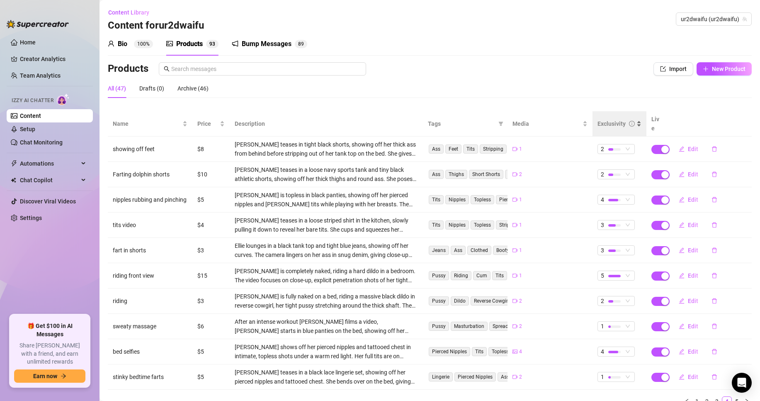
click at [605, 119] on div "Exclusivity" at bounding box center [611, 123] width 28 height 9
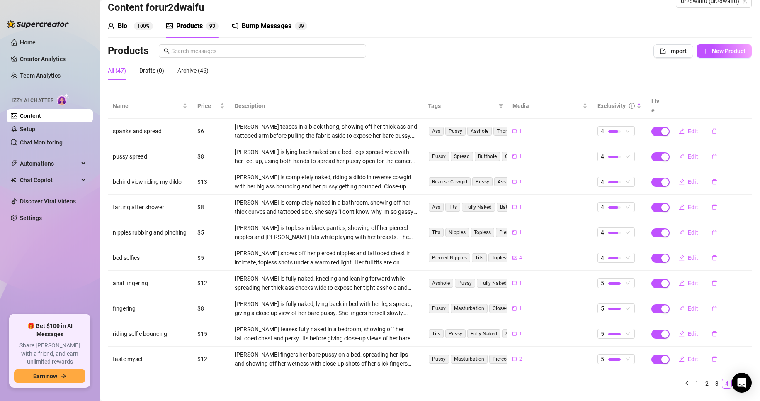
scroll to position [28, 0]
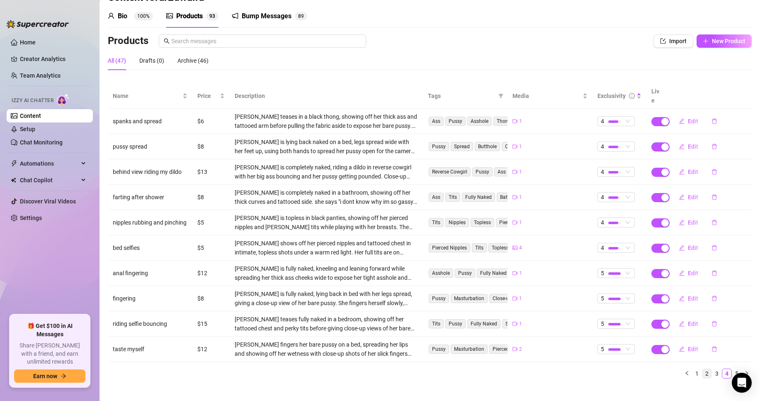
click at [703, 369] on link "2" at bounding box center [706, 373] width 9 height 9
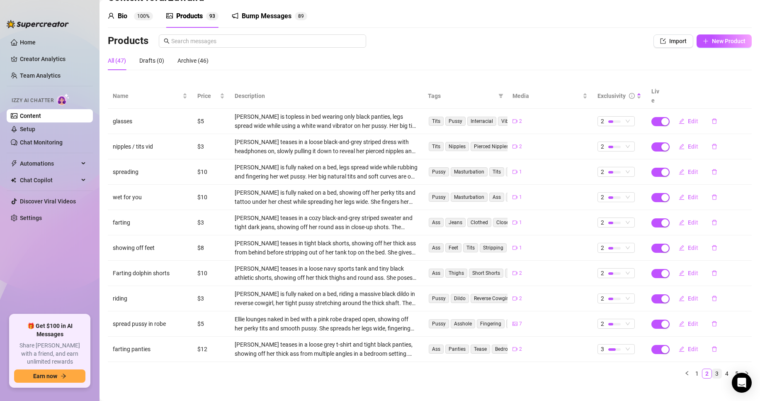
click at [712, 369] on link "3" at bounding box center [716, 373] width 9 height 9
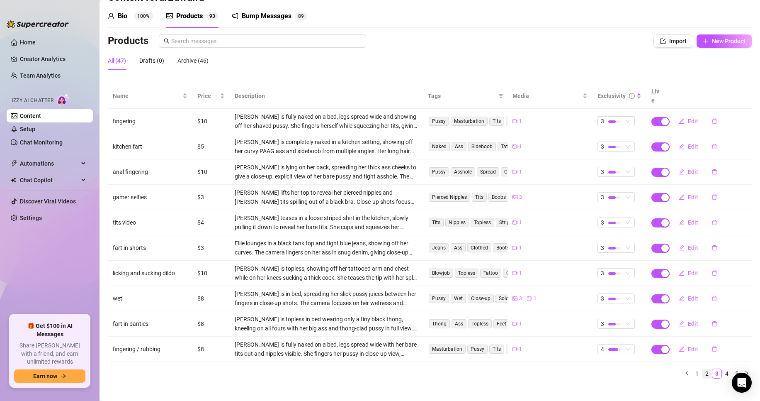
click at [702, 369] on link "2" at bounding box center [706, 373] width 9 height 9
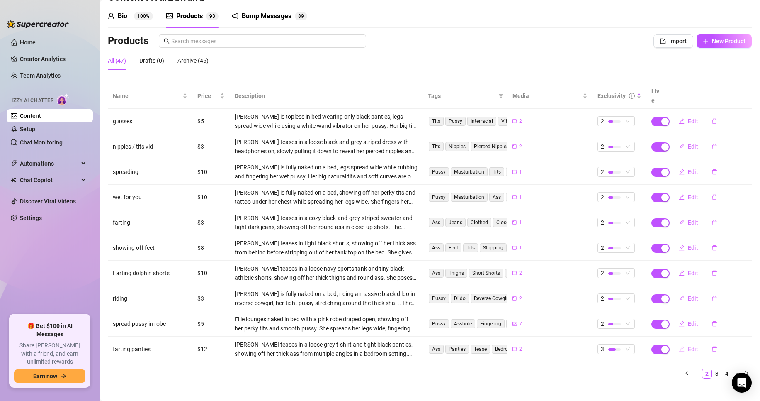
click at [688, 345] on span "Edit" at bounding box center [693, 348] width 10 height 7
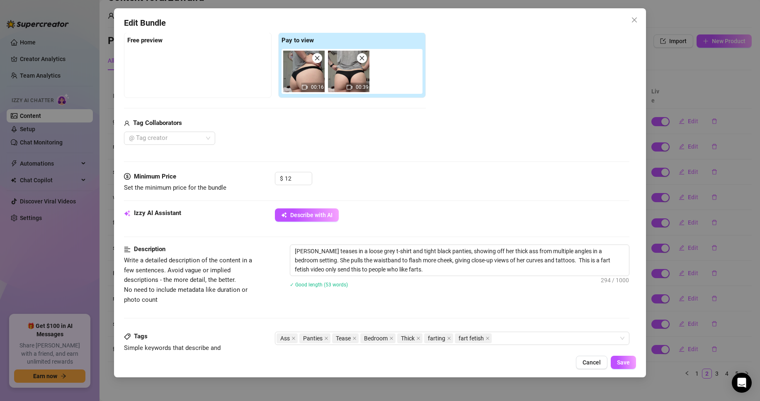
scroll to position [124, 0]
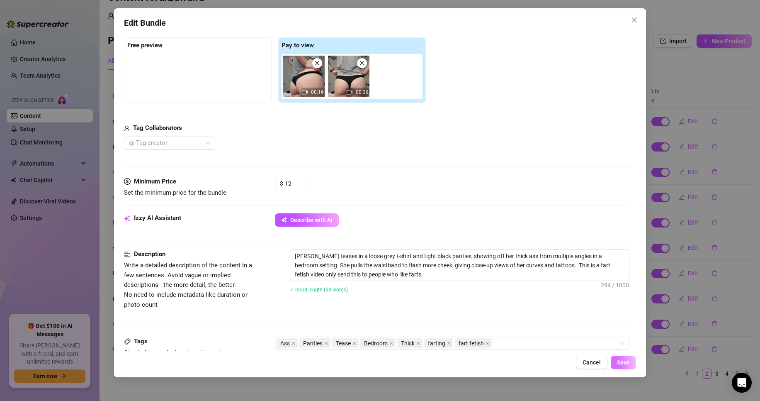
click at [632, 360] on button "Save" at bounding box center [623, 361] width 25 height 13
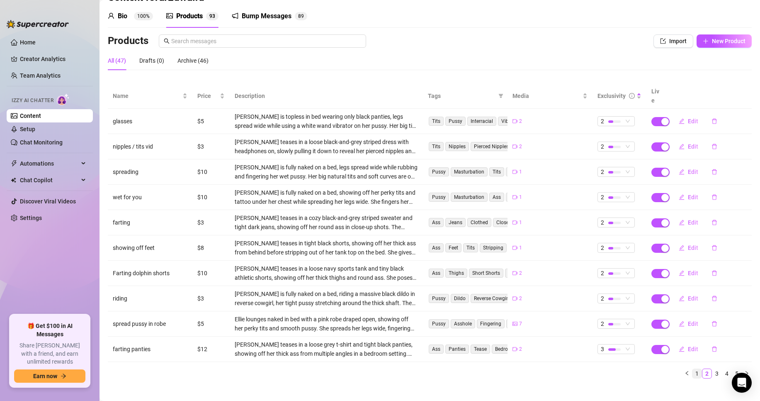
click at [692, 369] on link "1" at bounding box center [696, 373] width 9 height 9
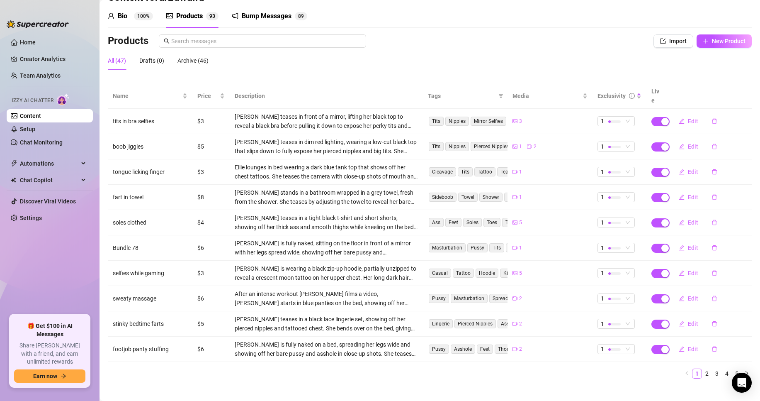
click at [393, 36] on div "Products" at bounding box center [363, 40] width 510 height 13
click at [723, 45] on button "New Product" at bounding box center [724, 40] width 55 height 13
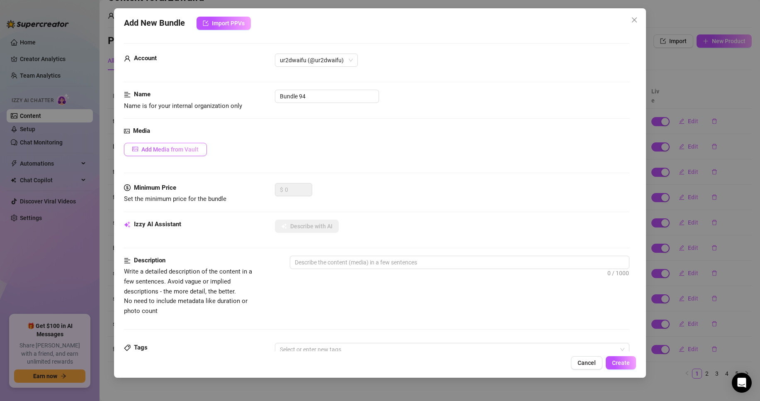
click at [182, 149] on span "Add Media from Vault" at bounding box center [169, 149] width 57 height 7
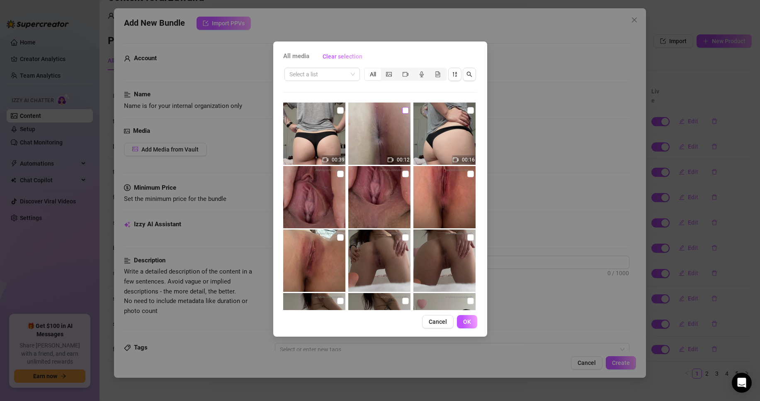
click at [402, 110] on input "checkbox" at bounding box center [405, 110] width 7 height 7
click at [466, 323] on span "OK" at bounding box center [467, 321] width 8 height 7
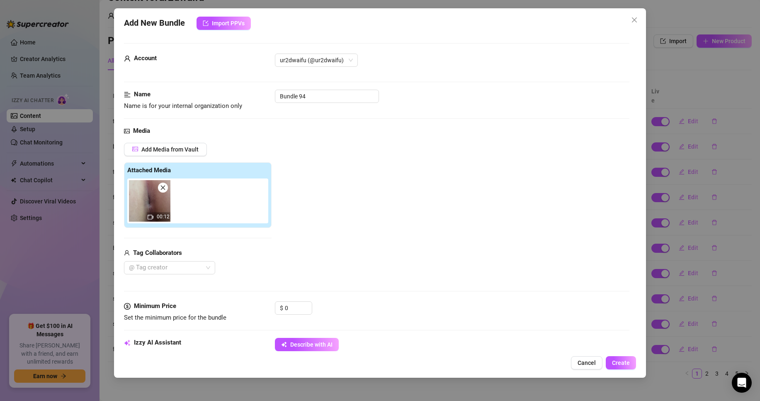
drag, startPoint x: 329, startPoint y: 89, endPoint x: 316, endPoint y: 87, distance: 12.5
click at [316, 87] on div "Account ur2dwaifu (@ur2dwaifu)" at bounding box center [376, 71] width 505 height 36
drag, startPoint x: 263, startPoint y: 92, endPoint x: 209, endPoint y: 87, distance: 54.2
click at [209, 87] on form "Account ur2dwaifu (@ur2dwaifu) Name Name is for your internal organization only…" at bounding box center [376, 397] width 505 height 708
drag, startPoint x: 299, startPoint y: 304, endPoint x: 259, endPoint y: 306, distance: 40.7
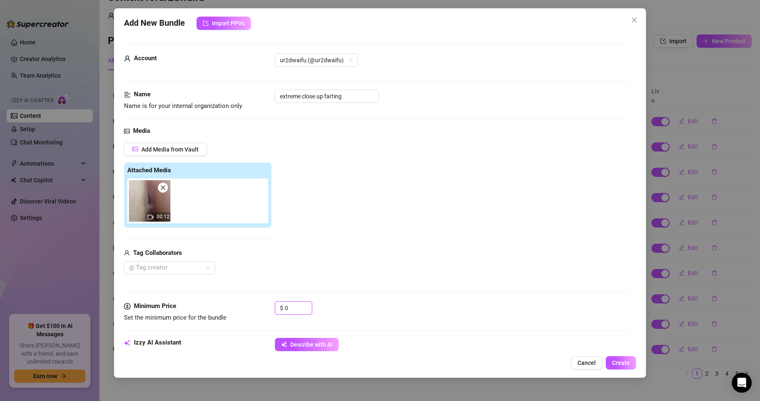
click at [259, 306] on div "Minimum Price Set the minimum price for the bundle $ 0" at bounding box center [376, 311] width 505 height 21
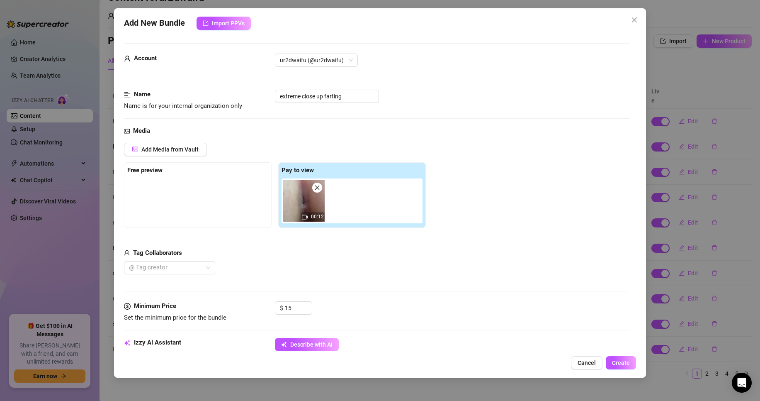
click at [289, 270] on div "@ Tag creator" at bounding box center [275, 267] width 302 height 13
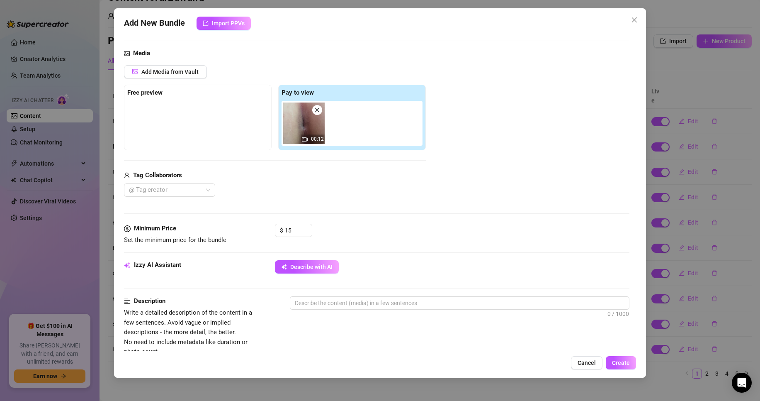
scroll to position [166, 0]
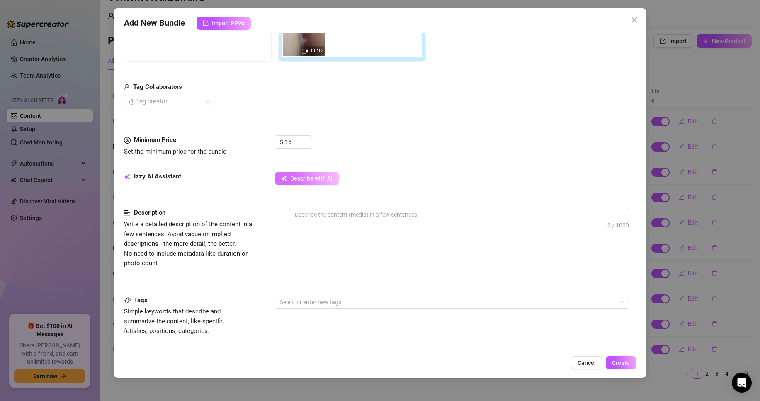
click at [309, 177] on span "Describe with AI" at bounding box center [311, 178] width 42 height 7
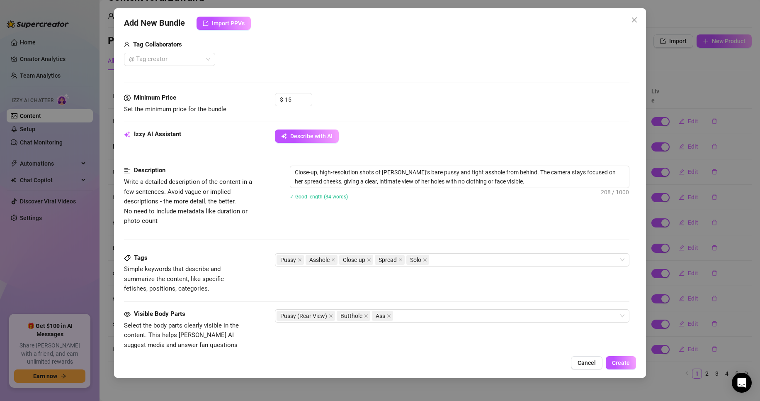
scroll to position [249, 0]
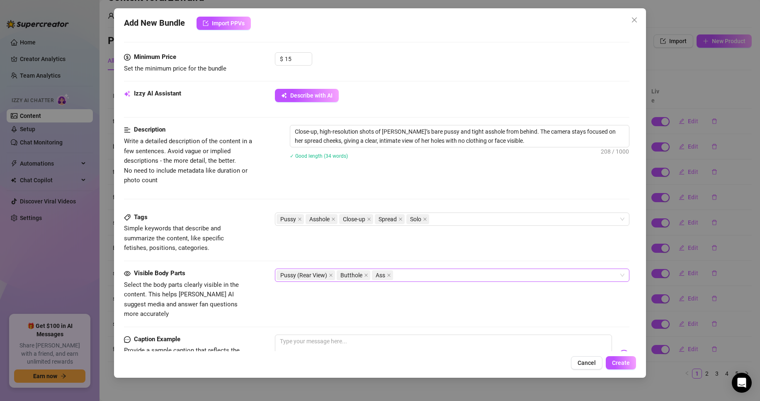
click at [410, 275] on div "Pussy (Rear View) Butthole Ass" at bounding box center [448, 275] width 342 height 12
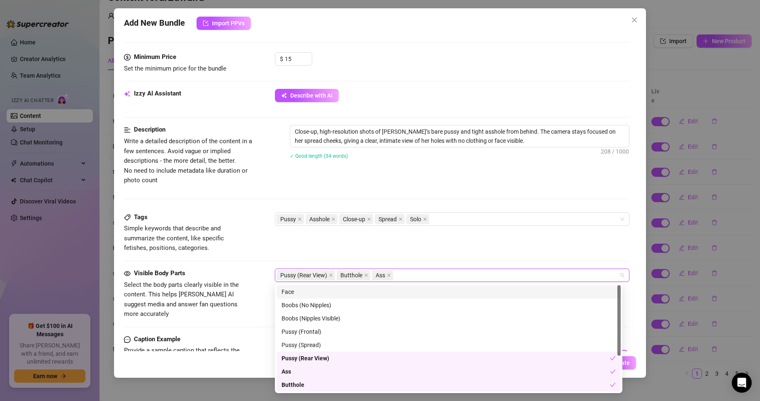
click at [410, 275] on div "Pussy (Rear View) Butthole Ass" at bounding box center [448, 275] width 342 height 12
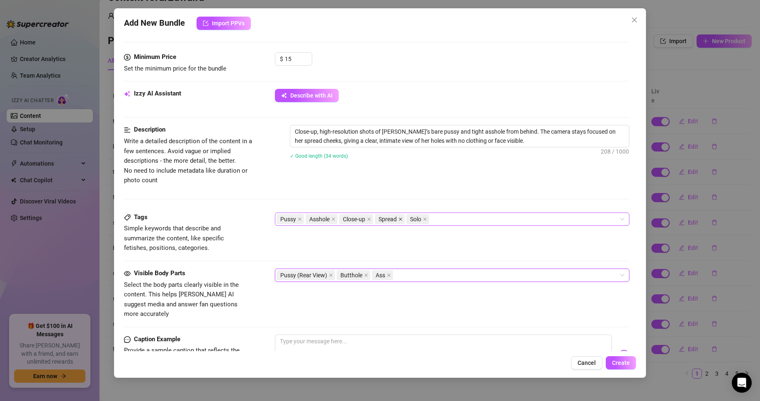
click at [401, 219] on icon "close" at bounding box center [400, 218] width 3 height 3
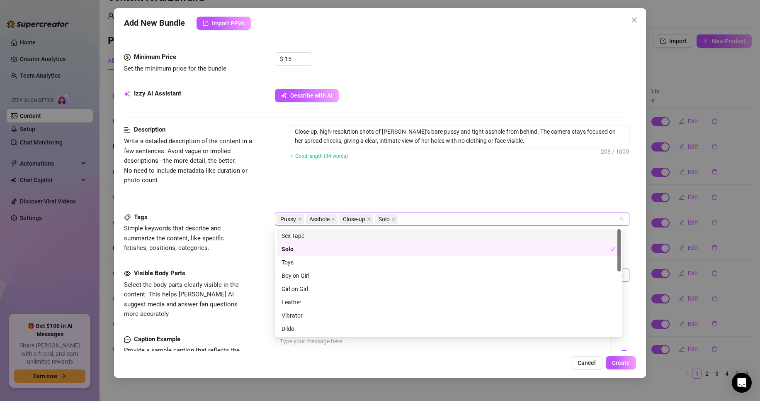
click at [409, 221] on div "Pussy Asshole Close-up Solo" at bounding box center [448, 219] width 342 height 12
click at [407, 206] on div "Description Write a detailed description of the content in a few sentences. Avo…" at bounding box center [376, 168] width 505 height 87
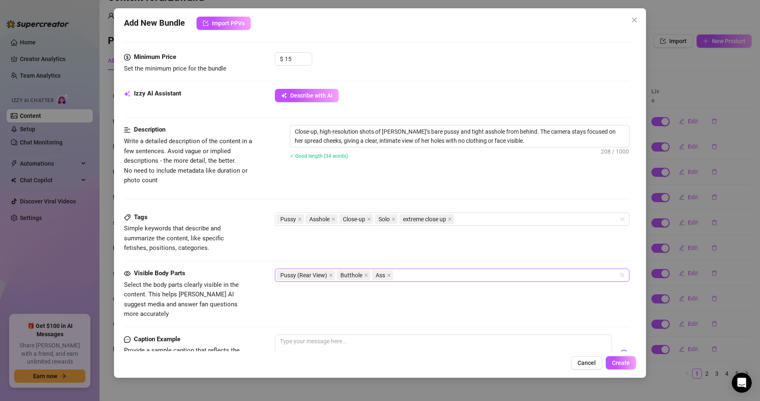
click at [401, 278] on div "Pussy (Rear View) Butthole Ass" at bounding box center [448, 275] width 342 height 12
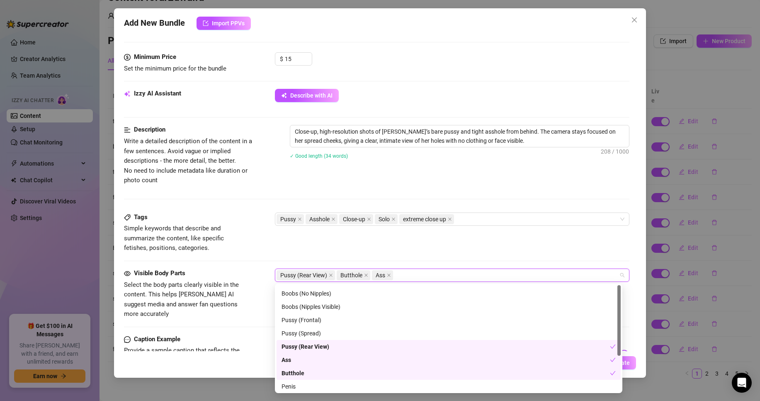
scroll to position [0, 0]
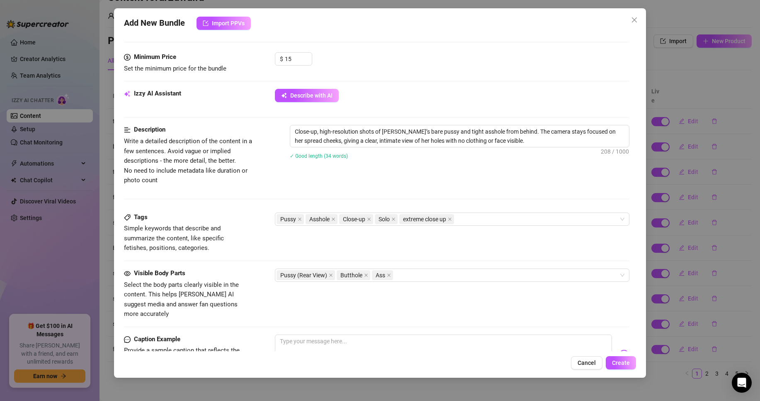
click at [323, 244] on div "Tags Simple keywords that describe and summarize the content, like specific fet…" at bounding box center [376, 232] width 505 height 41
click at [517, 146] on textarea "Close-up, high-resolution shots of [PERSON_NAME]’s bare pussy and tight asshole…" at bounding box center [459, 136] width 339 height 22
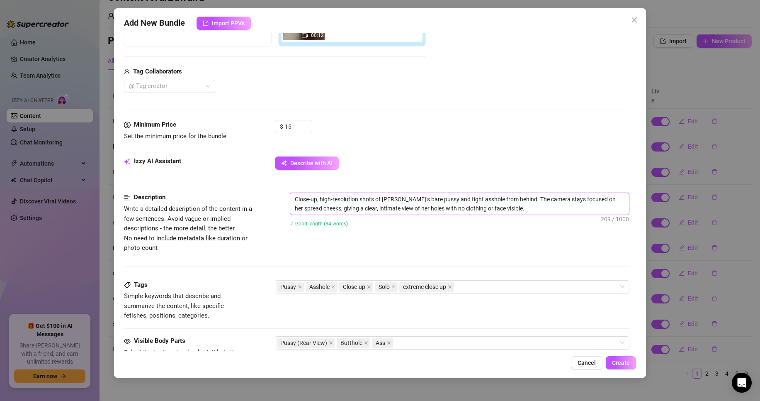
scroll to position [207, 0]
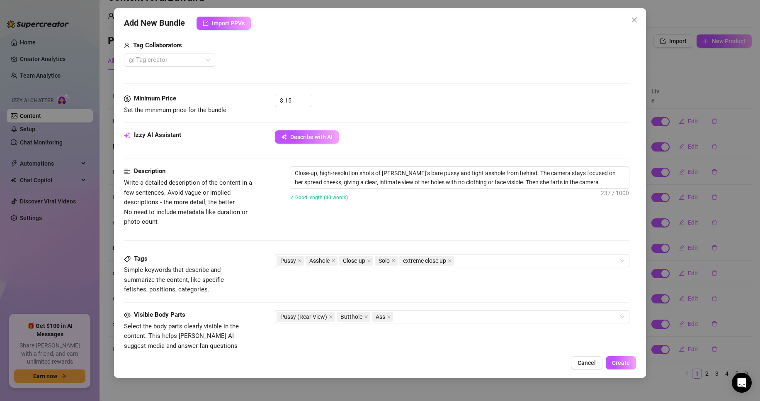
click at [301, 34] on div "Add Media from Vault Free preview Pay to view 00:12 Tag Collaborators @ Tag cre…" at bounding box center [275, 1] width 302 height 132
click at [589, 181] on textarea "Close-up, high-resolution shots of [PERSON_NAME]’s bare pussy and tight asshole…" at bounding box center [459, 178] width 339 height 22
drag, startPoint x: 584, startPoint y: 185, endPoint x: 540, endPoint y: 184, distance: 44.0
click at [540, 184] on textarea "Close-up, high-resolution shots of [PERSON_NAME]’s bare pussy and tight asshole…" at bounding box center [459, 178] width 339 height 22
paste textarea "This is a fart fetish video only send this to people who like farts."
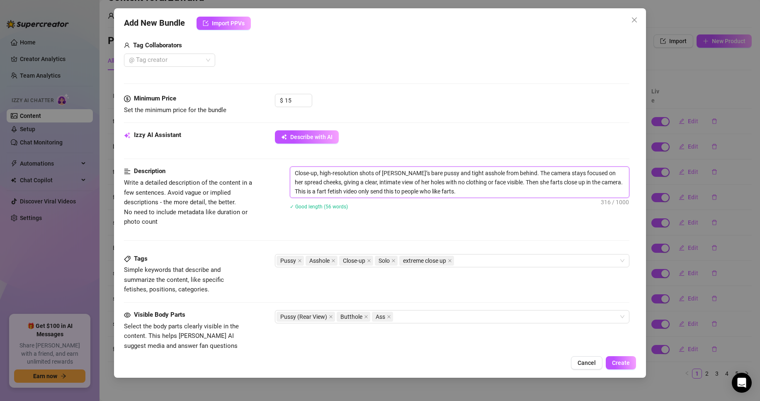
scroll to position [0, 0]
click at [474, 257] on div "Pussy Asshole Close-up Solo extreme close up" at bounding box center [448, 261] width 342 height 12
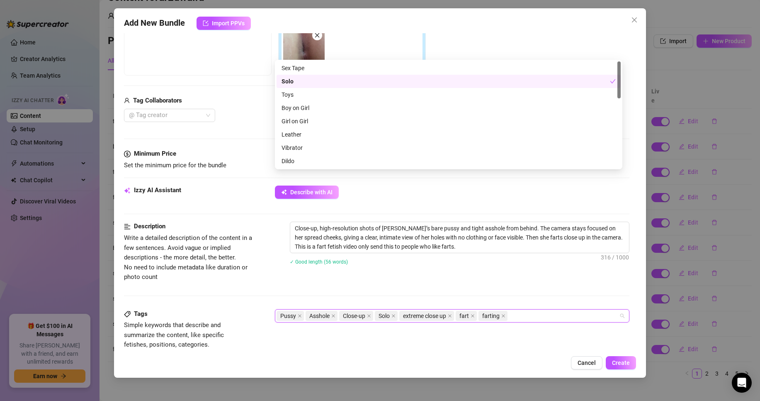
scroll to position [290, 0]
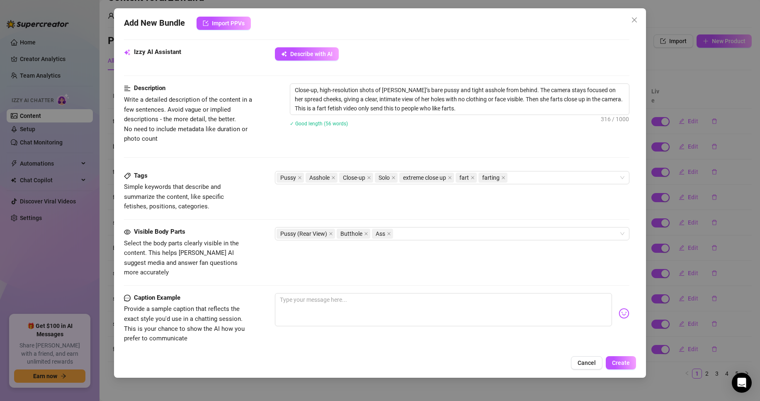
click at [339, 203] on div "Tags Simple keywords that describe and summarize the content, like specific fet…" at bounding box center [376, 191] width 505 height 41
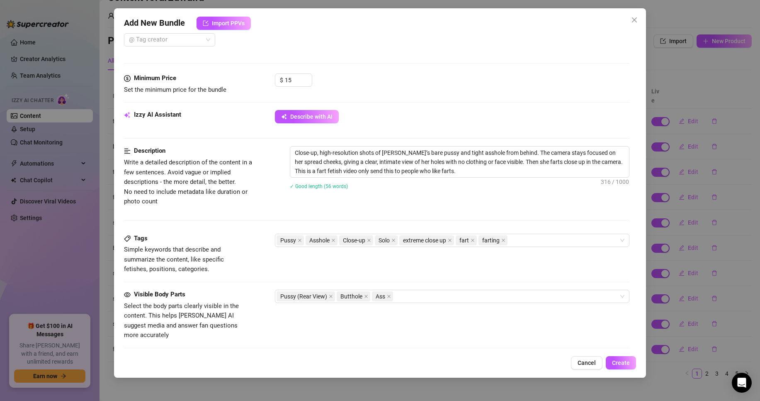
scroll to position [207, 0]
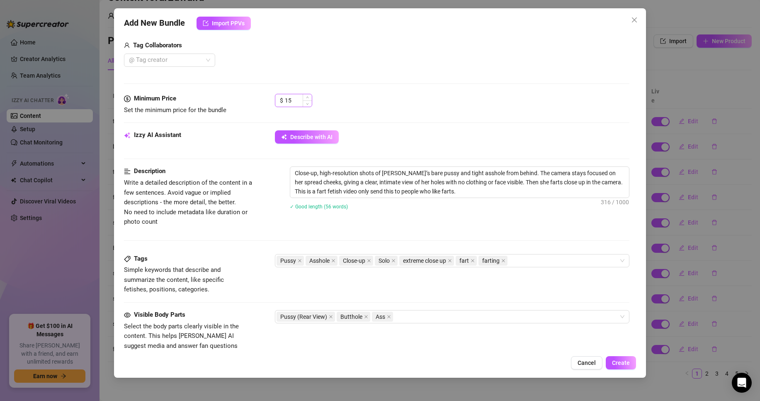
click at [291, 106] on div "$ 15" at bounding box center [293, 104] width 37 height 21
drag, startPoint x: 293, startPoint y: 102, endPoint x: 287, endPoint y: 100, distance: 5.6
click at [287, 100] on input "15" at bounding box center [298, 100] width 27 height 12
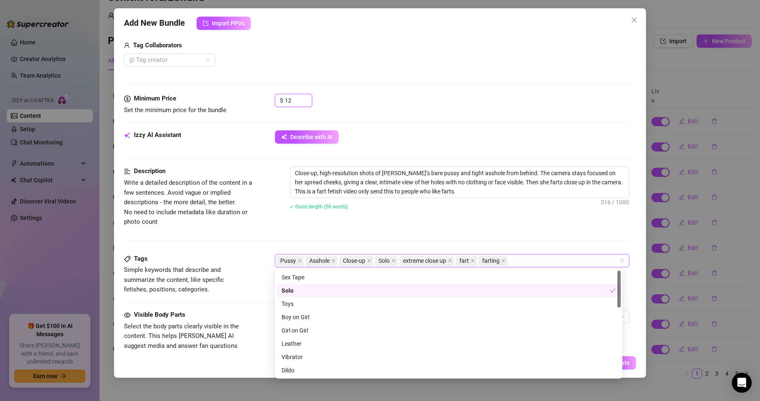
click at [539, 260] on div "Pussy Asshole Close-up Solo extreme close up fart farting" at bounding box center [448, 261] width 342 height 12
click at [544, 239] on div "Description Write a detailed description of the content in a few sentences. Avo…" at bounding box center [376, 209] width 505 height 87
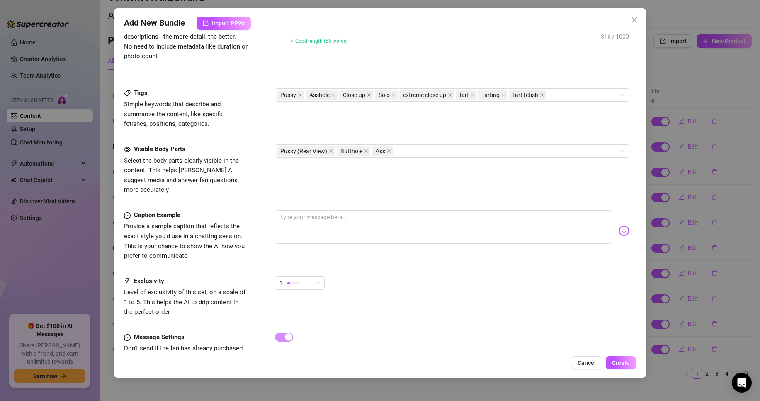
scroll to position [373, 0]
click at [396, 210] on textarea at bounding box center [443, 226] width 337 height 33
click at [300, 276] on div "1" at bounding box center [296, 282] width 32 height 12
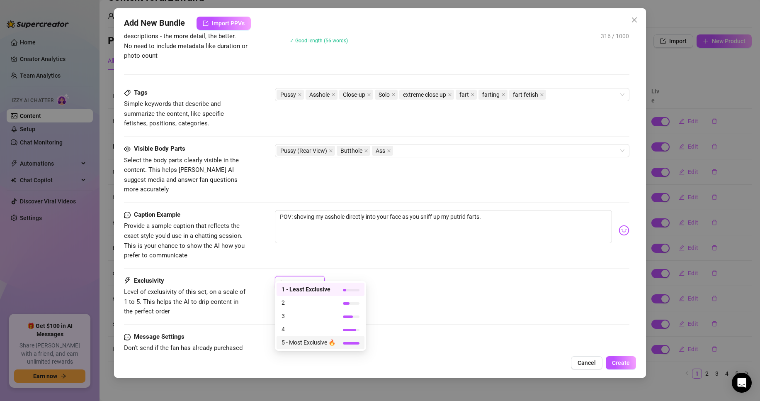
click at [313, 340] on span "5 - Most Exclusive 🔥" at bounding box center [309, 341] width 54 height 9
click at [443, 277] on div "5 5" at bounding box center [452, 286] width 354 height 21
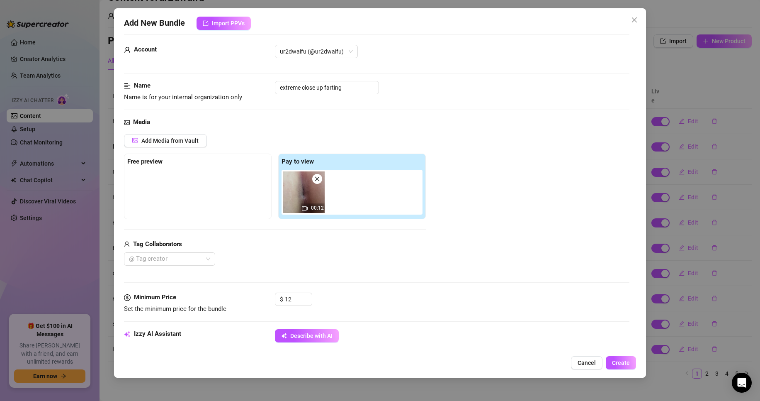
scroll to position [0, 0]
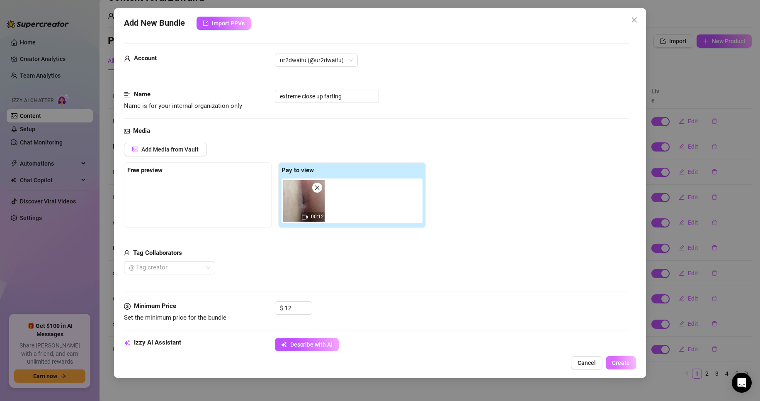
click at [619, 364] on span "Create" at bounding box center [621, 362] width 18 height 7
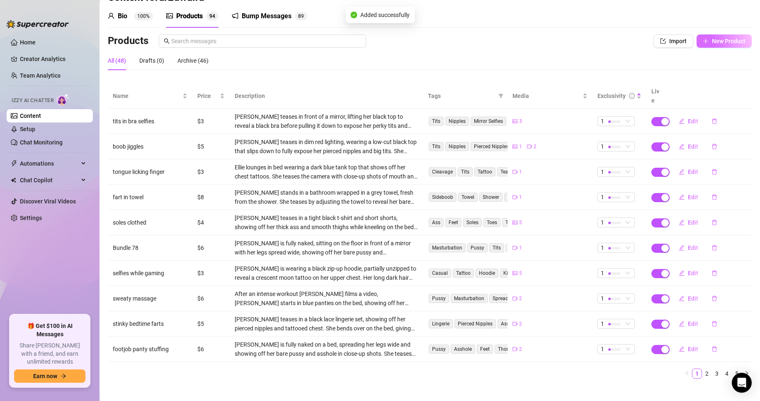
click at [703, 43] on icon "plus" at bounding box center [706, 41] width 6 height 6
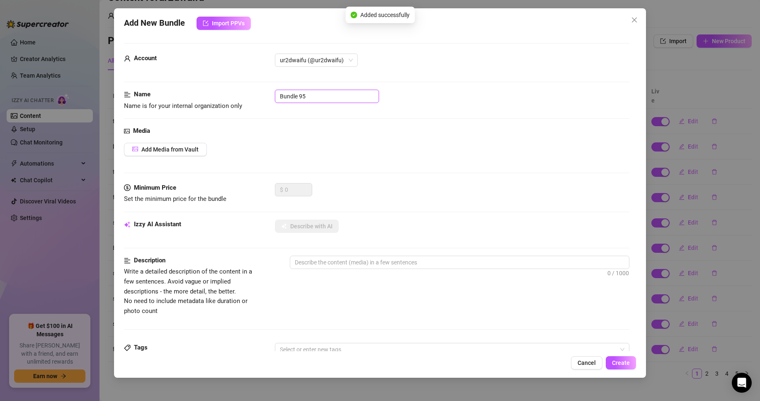
drag, startPoint x: 313, startPoint y: 95, endPoint x: 206, endPoint y: 97, distance: 107.0
click at [207, 97] on div "Name Name is for your internal organization only Bundle 95" at bounding box center [376, 100] width 505 height 21
click at [155, 148] on span "Add Media from Vault" at bounding box center [169, 149] width 57 height 7
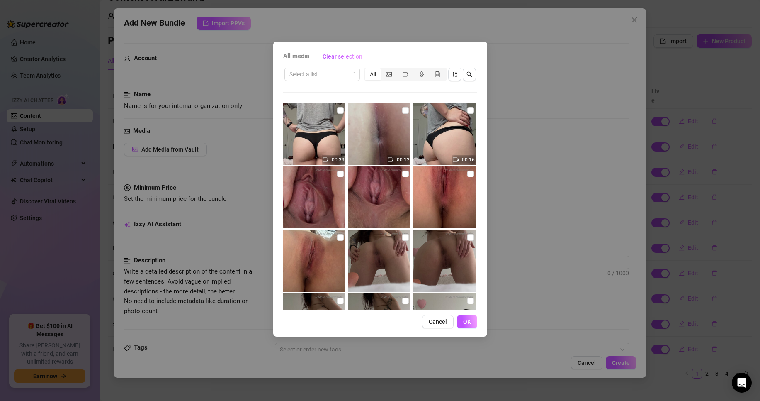
click at [333, 239] on img at bounding box center [314, 260] width 62 height 62
click at [454, 182] on img at bounding box center [444, 197] width 62 height 62
click at [392, 174] on img at bounding box center [379, 197] width 62 height 62
click at [340, 172] on input "checkbox" at bounding box center [340, 173] width 7 height 7
click at [472, 322] on button "OK" at bounding box center [467, 321] width 20 height 13
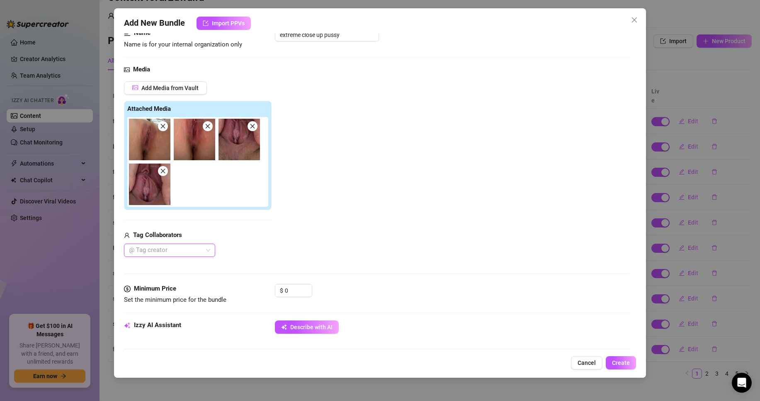
scroll to position [124, 0]
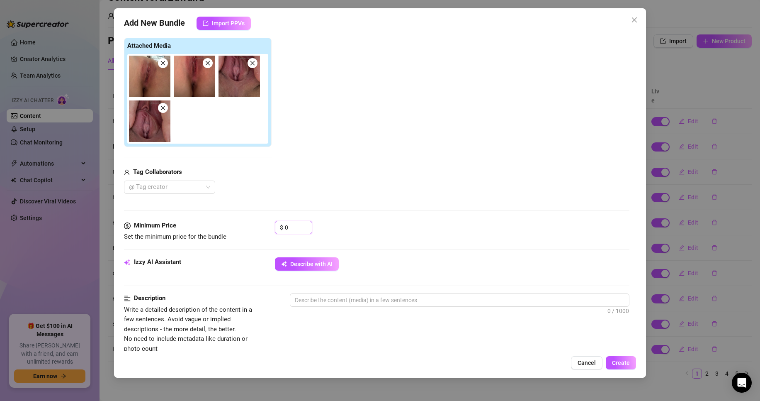
drag, startPoint x: 294, startPoint y: 231, endPoint x: 250, endPoint y: 231, distance: 43.5
click at [250, 231] on div "Minimum Price Set the minimum price for the bundle $ 0" at bounding box center [376, 231] width 505 height 21
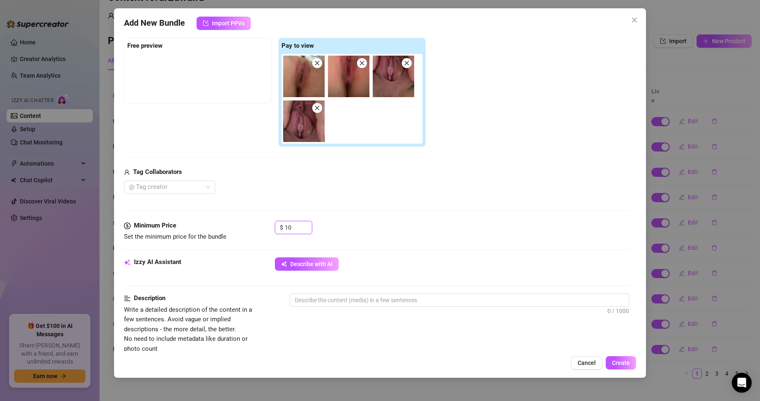
scroll to position [166, 0]
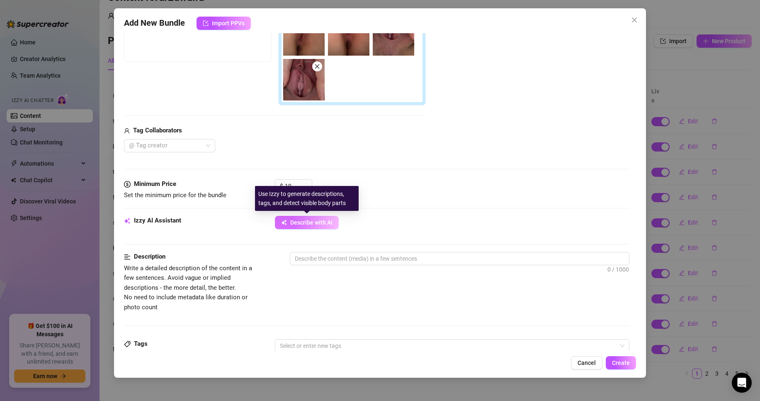
click at [324, 222] on span "Describe with AI" at bounding box center [311, 222] width 42 height 7
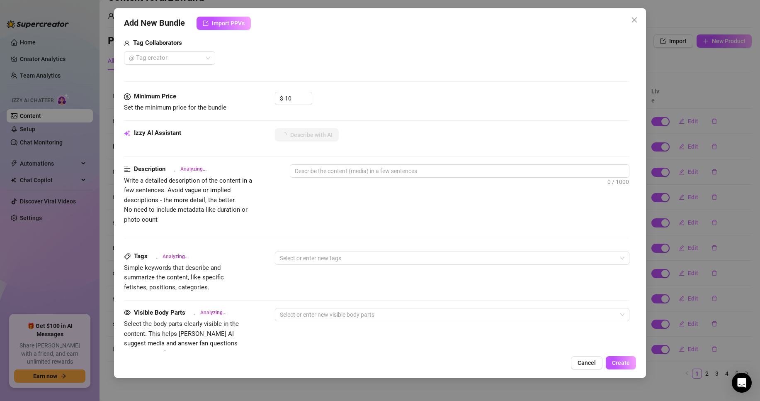
scroll to position [332, 0]
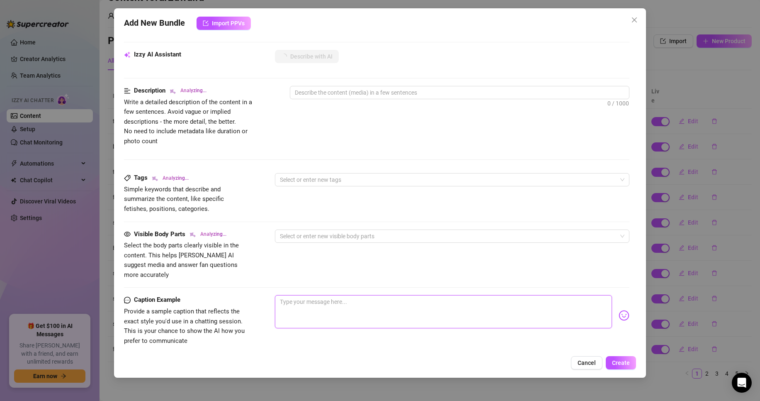
click at [337, 303] on textarea at bounding box center [443, 311] width 337 height 33
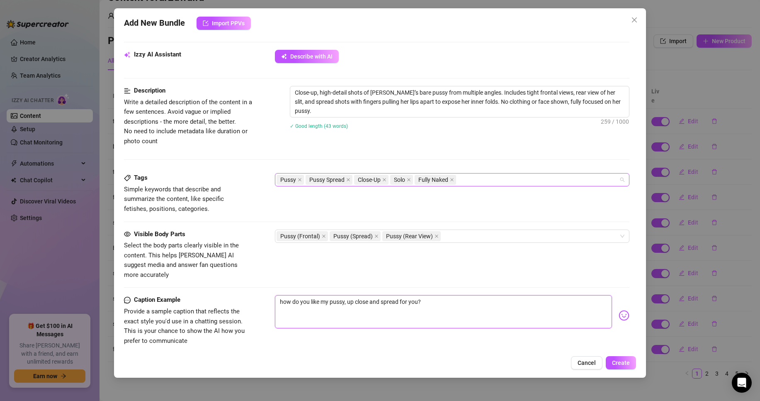
click at [480, 177] on div "Pussy Pussy Spread Close-Up Solo Fully Naked" at bounding box center [448, 180] width 342 height 12
click at [478, 177] on div "Pussy Pussy Spread Close-Up Solo Fully Naked" at bounding box center [448, 180] width 342 height 12
click at [463, 178] on div "Pussy Pussy Spread Close-Up Solo Fully Naked" at bounding box center [448, 180] width 342 height 12
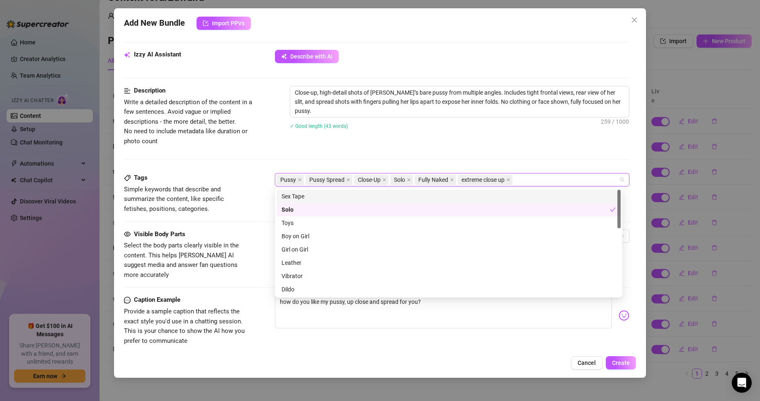
click at [430, 153] on div "Description Write a detailed description of the content in a few sentences. Avo…" at bounding box center [376, 129] width 505 height 87
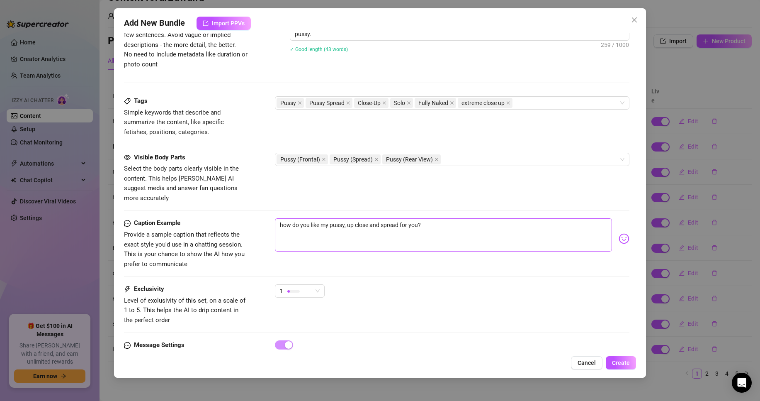
scroll to position [435, 0]
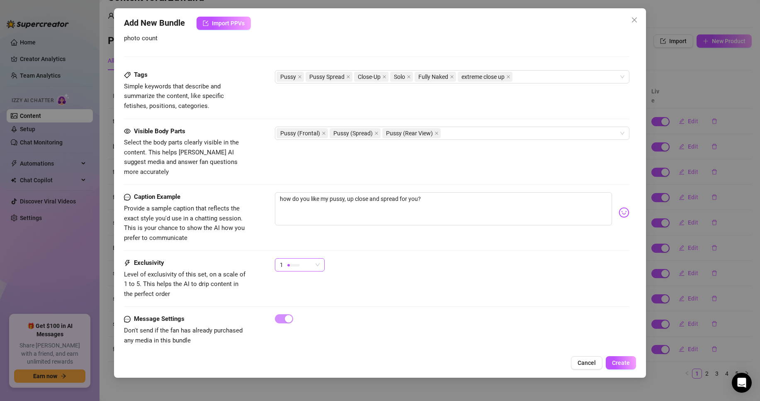
click at [304, 258] on div "1" at bounding box center [296, 264] width 32 height 12
click at [304, 323] on span "5 - Most Exclusive 🔥" at bounding box center [309, 324] width 54 height 9
click at [627, 365] on span "Create" at bounding box center [621, 362] width 18 height 7
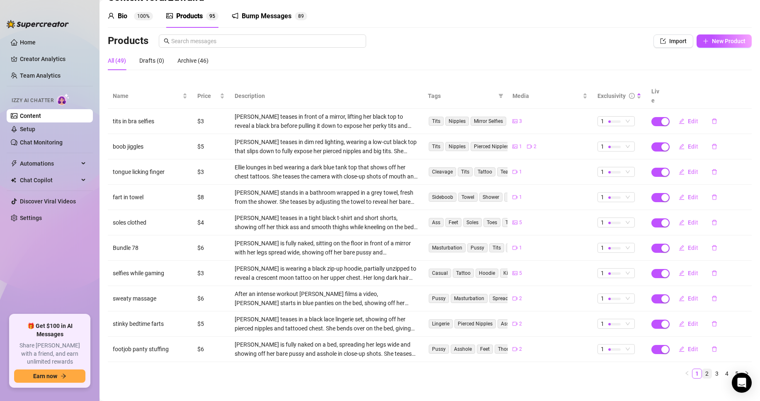
click at [702, 369] on link "2" at bounding box center [706, 373] width 9 height 9
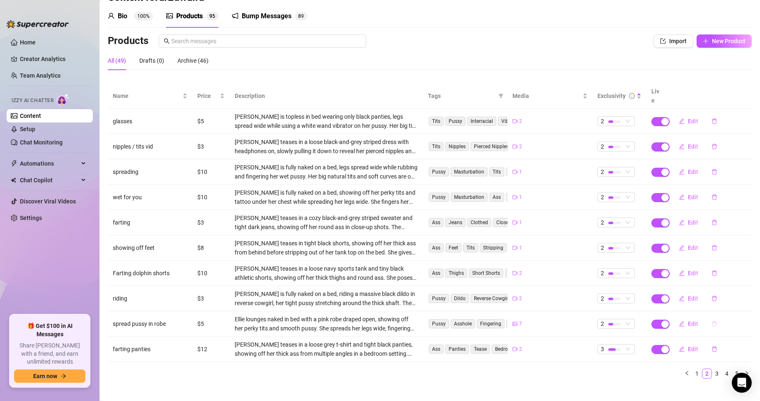
click at [712, 318] on button "button" at bounding box center [714, 323] width 19 height 13
click at [751, 292] on span "Yes" at bounding box center [747, 292] width 10 height 7
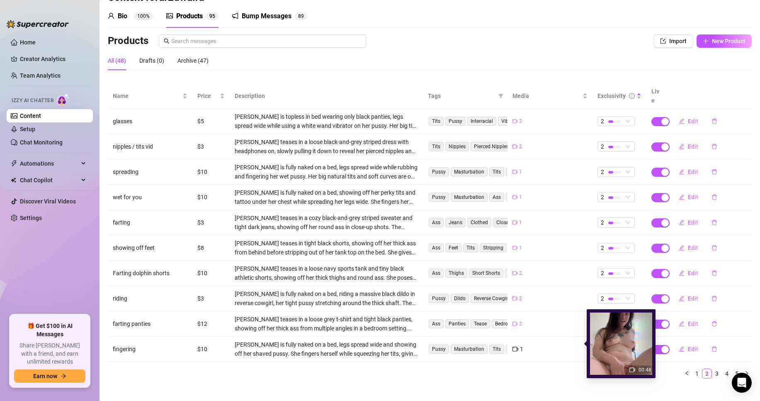
scroll to position [0, 0]
